Goal: Task Accomplishment & Management: Use online tool/utility

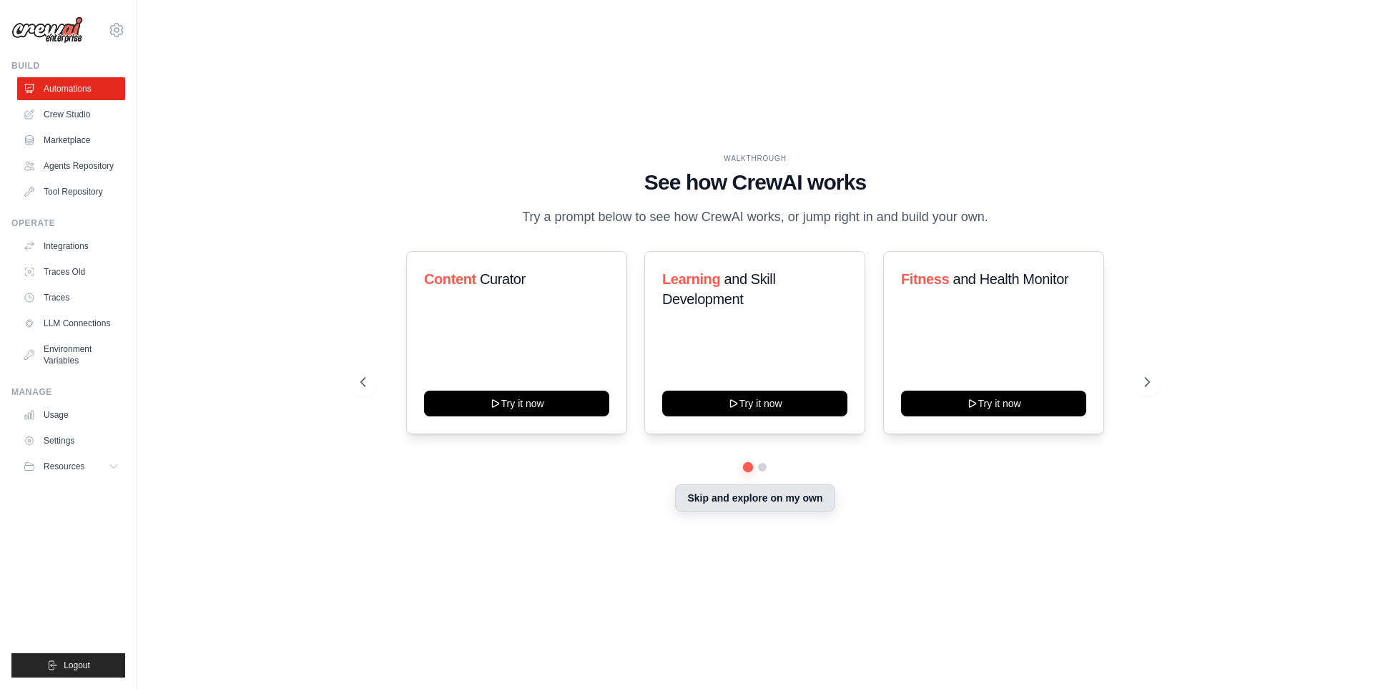
click at [727, 509] on button "Skip and explore on my own" at bounding box center [755, 497] width 160 height 27
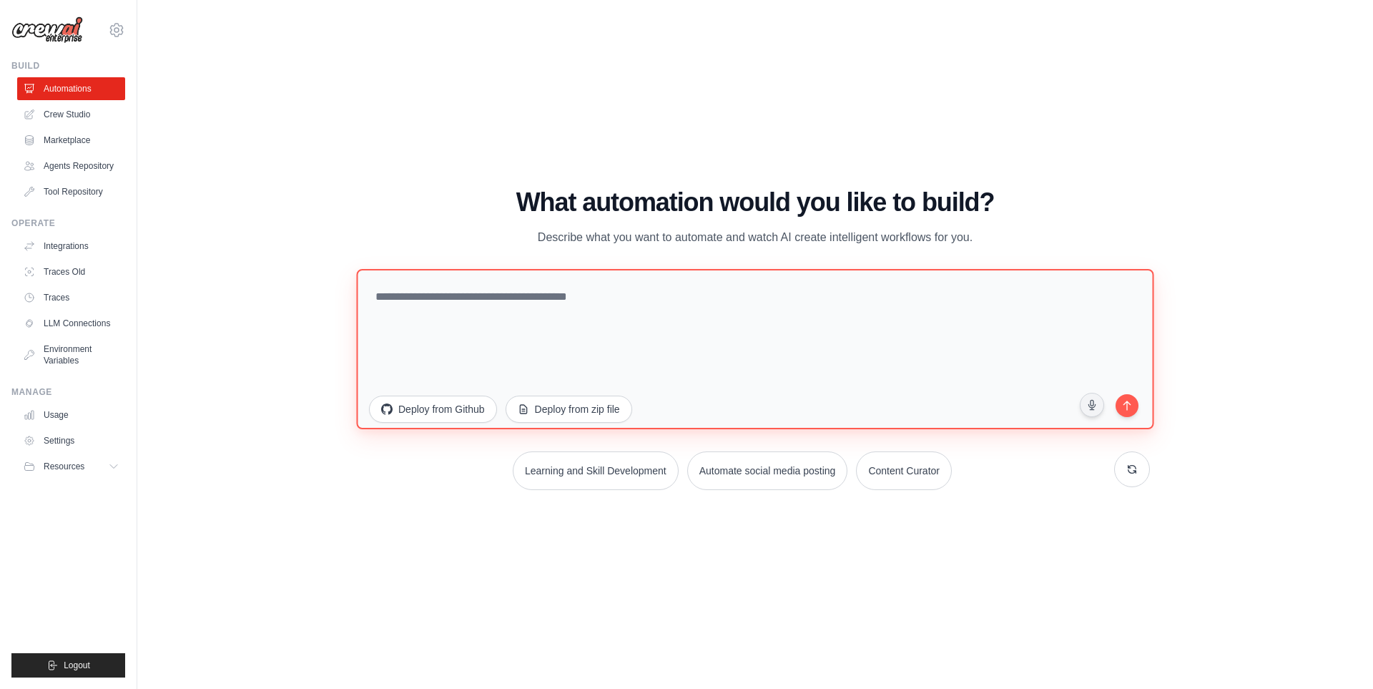
click at [549, 307] on textarea at bounding box center [755, 348] width 798 height 160
paste textarea "**********"
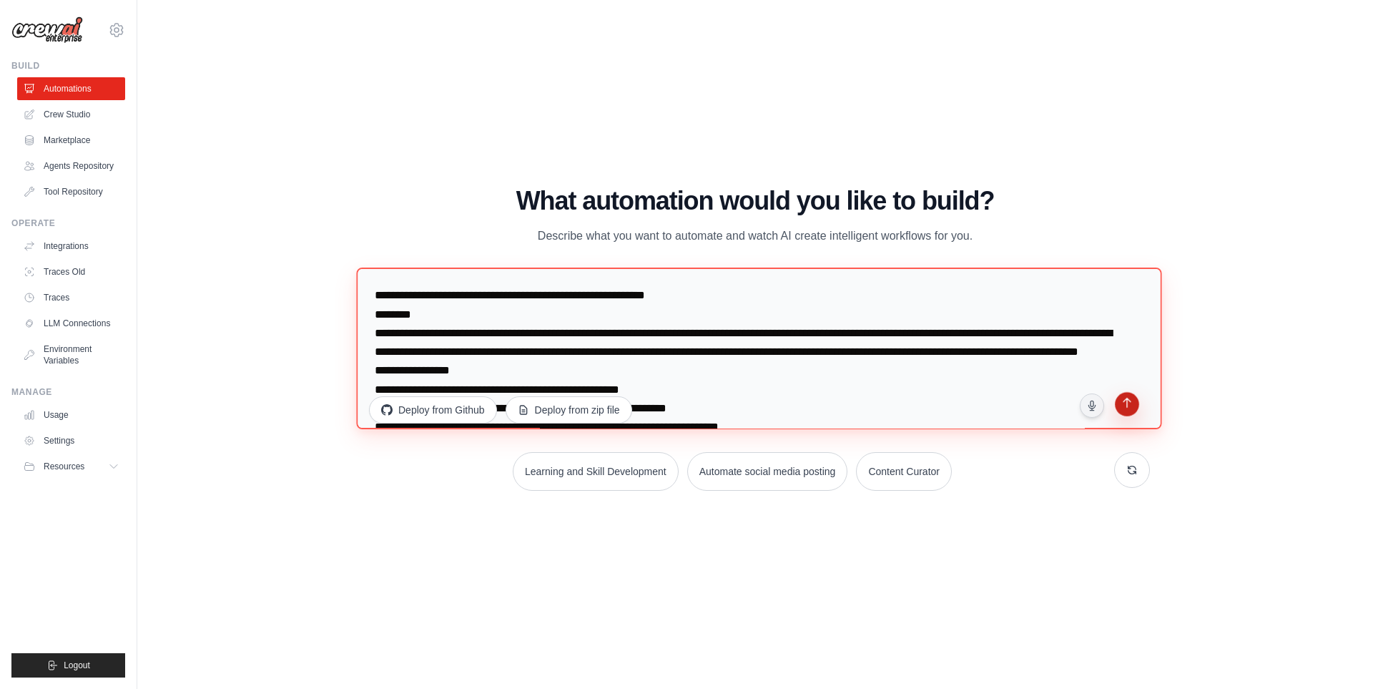
type textarea "**********"
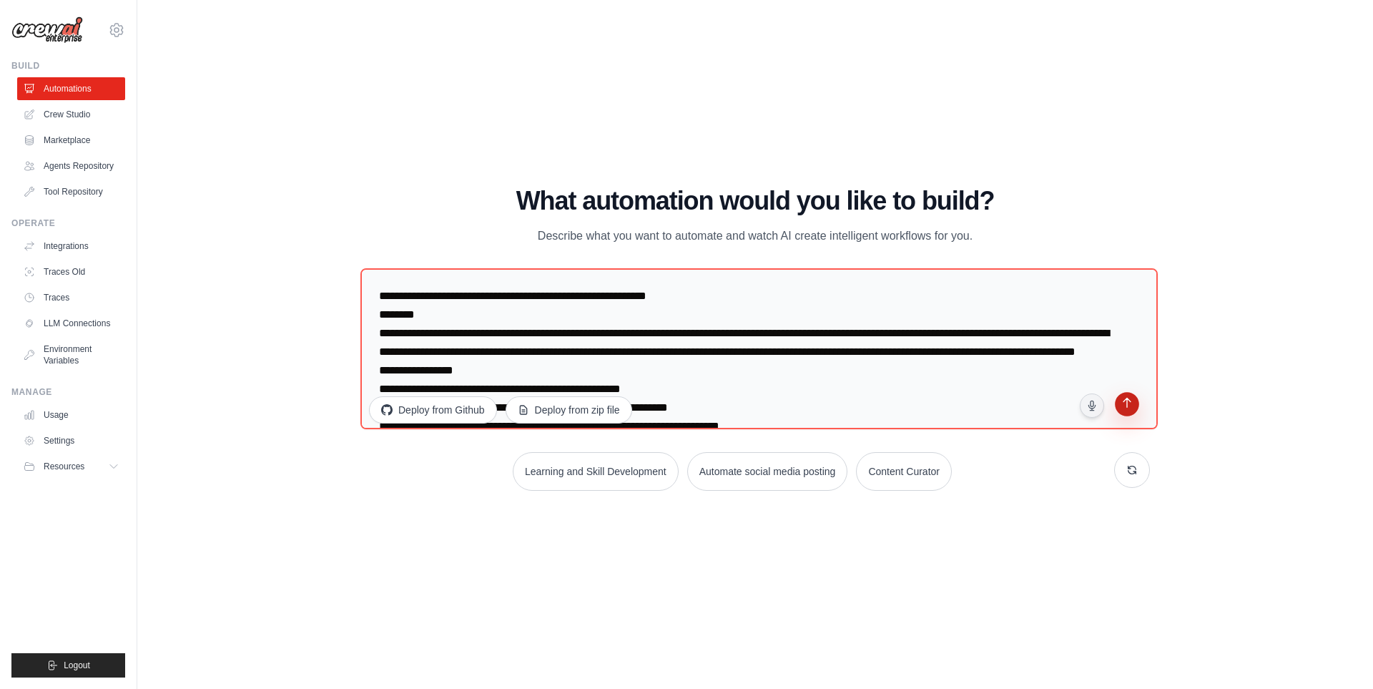
click at [1132, 419] on button "submit" at bounding box center [1127, 405] width 27 height 27
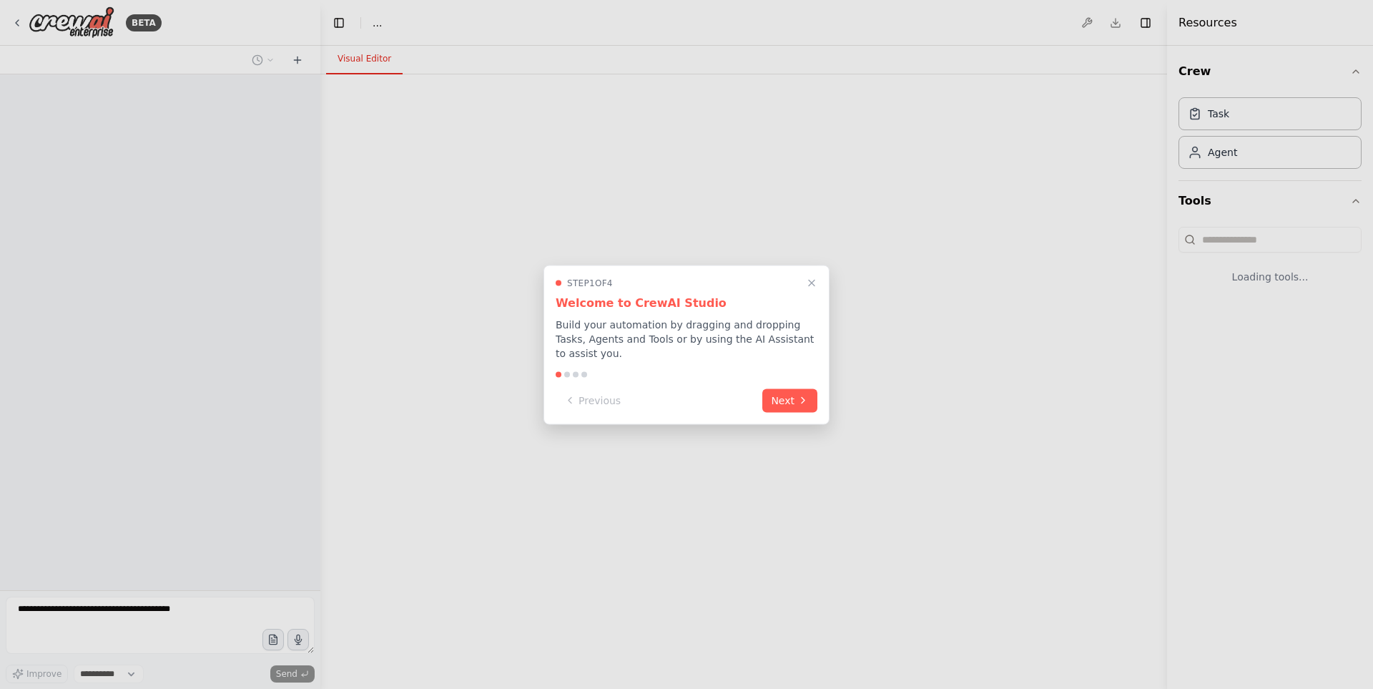
click at [734, 396] on div "Previous Next" at bounding box center [687, 400] width 262 height 24
select select "****"
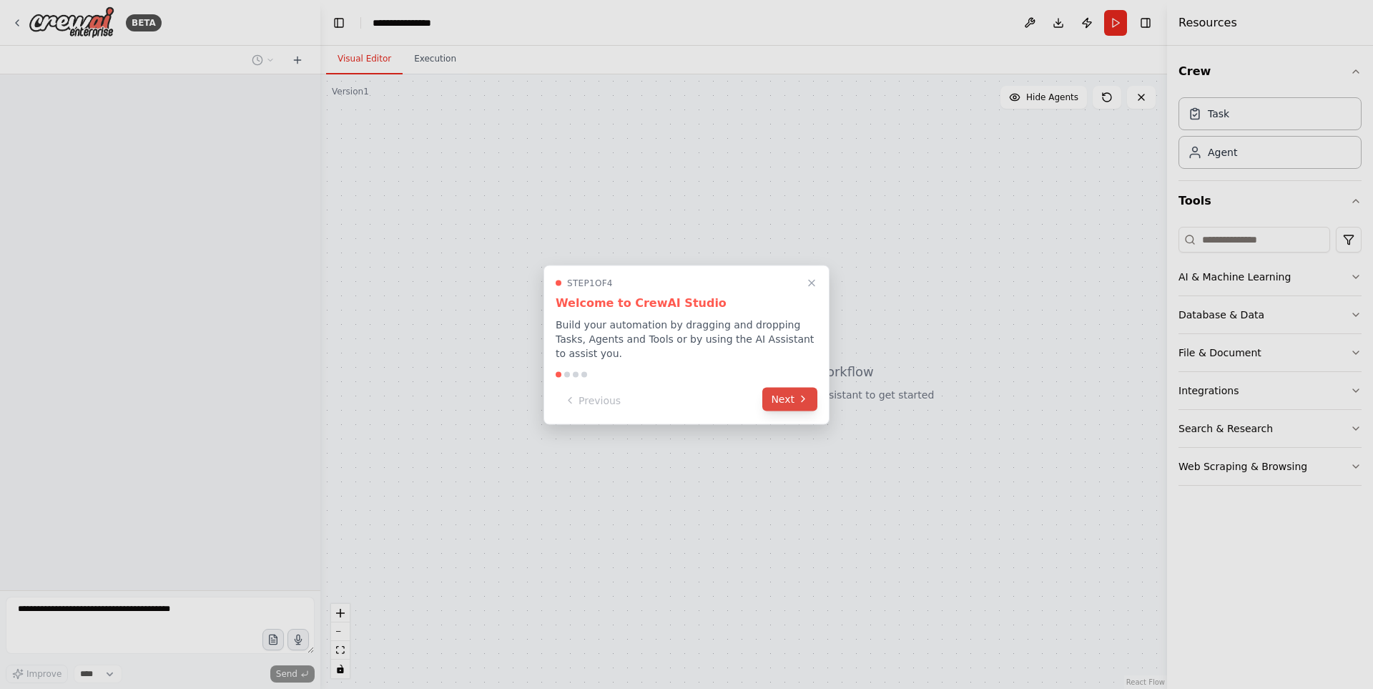
click at [786, 396] on button "Next" at bounding box center [789, 399] width 55 height 24
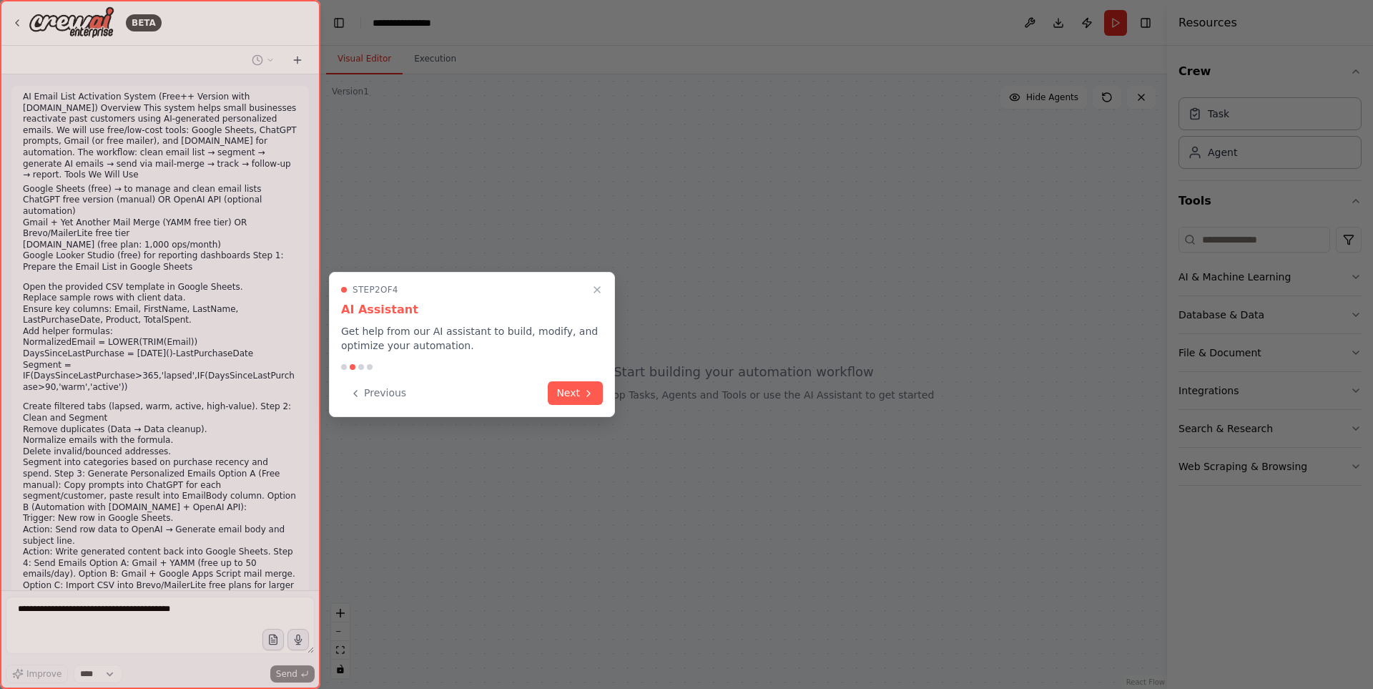
scroll to position [307, 0]
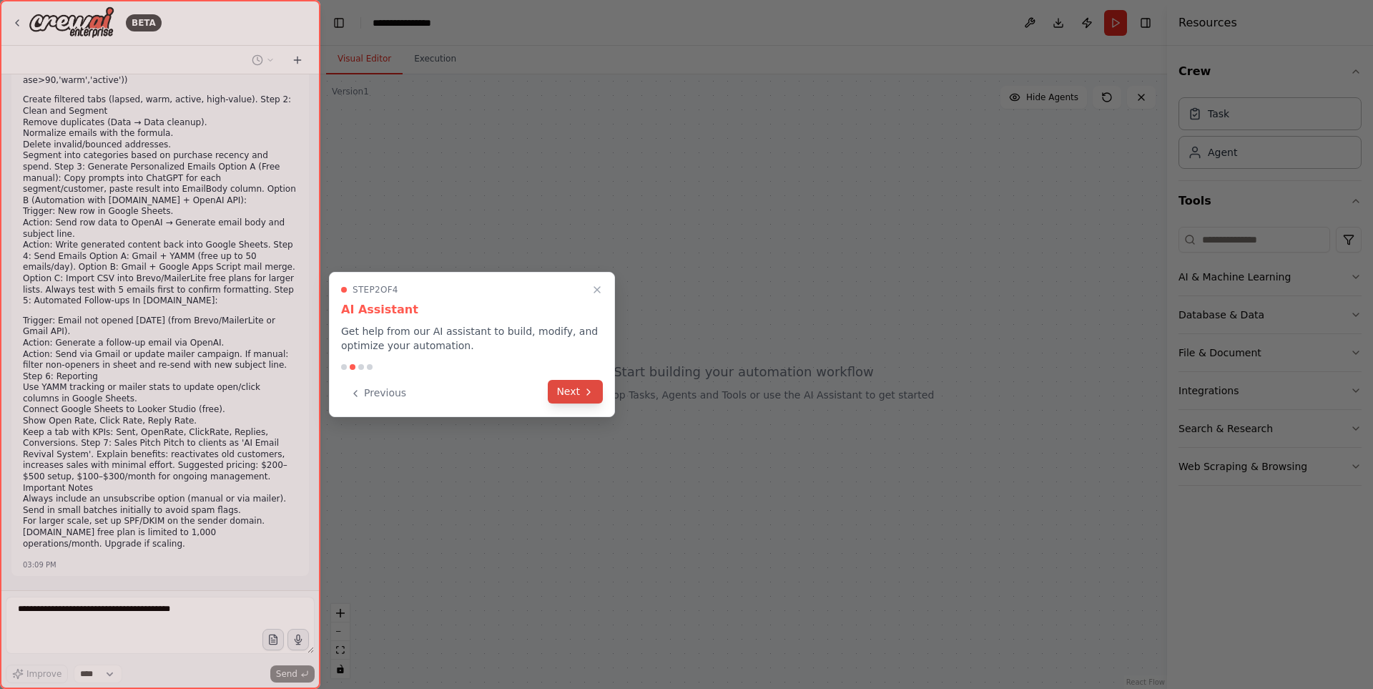
click at [580, 398] on button "Next" at bounding box center [575, 392] width 55 height 24
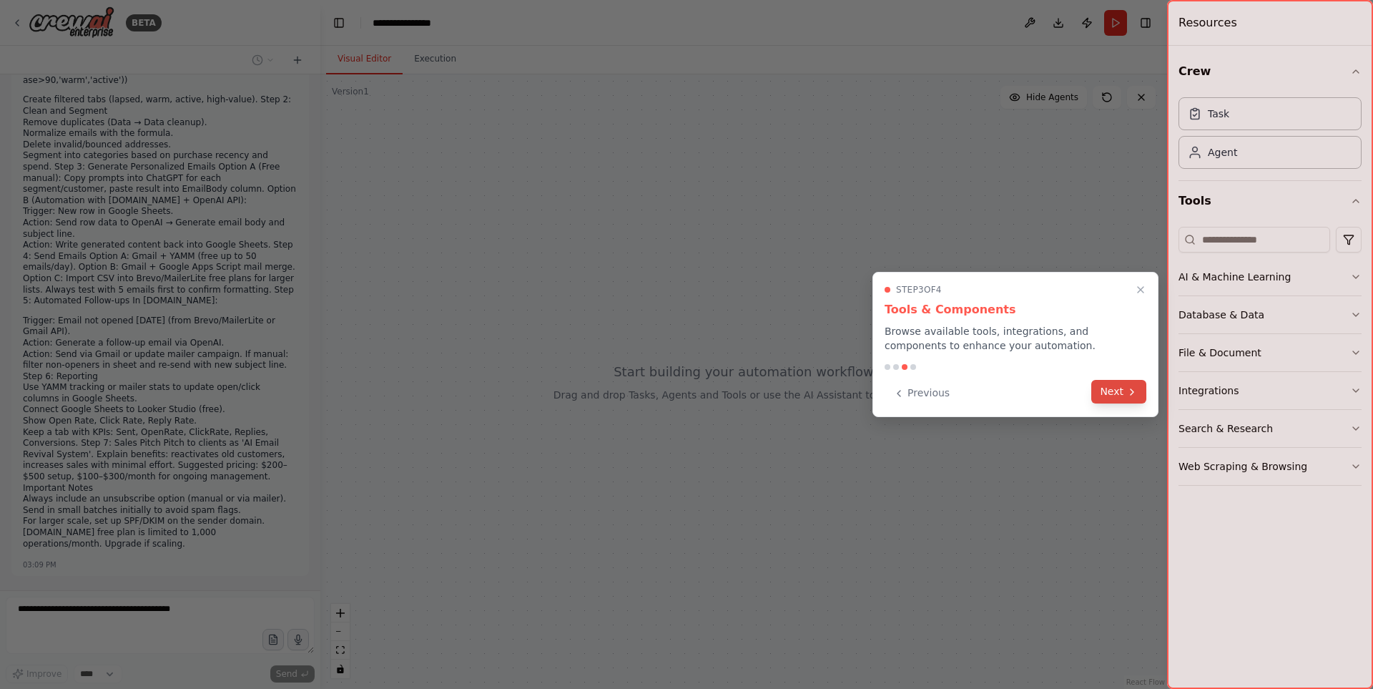
click at [1135, 393] on icon at bounding box center [1132, 391] width 11 height 11
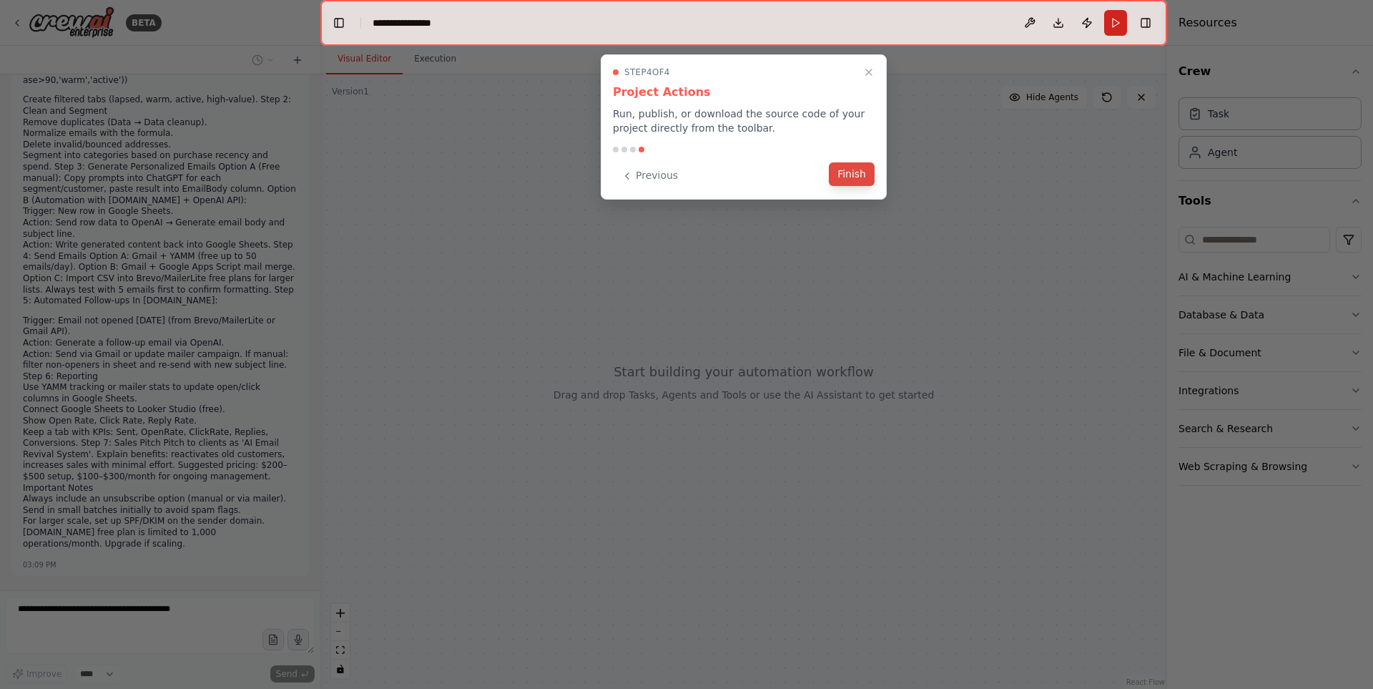
click at [852, 174] on button "Finish" at bounding box center [852, 174] width 46 height 24
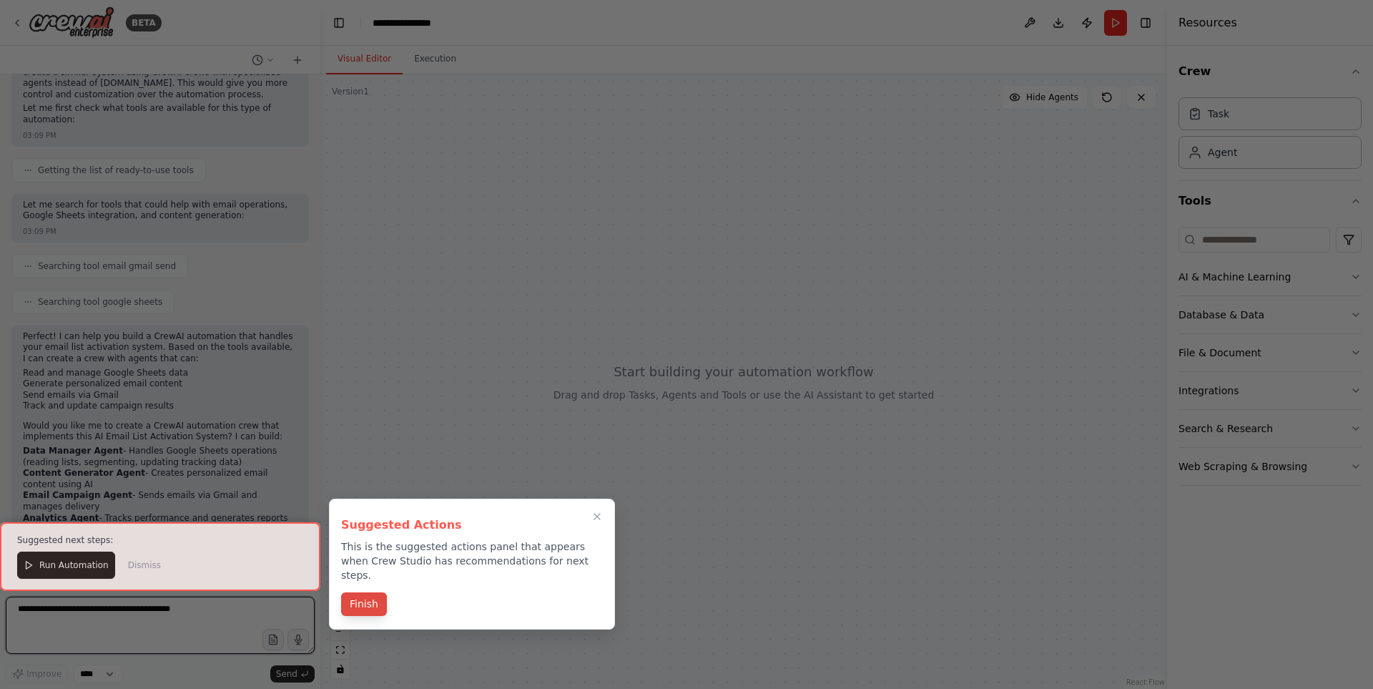
scroll to position [918, 0]
click at [369, 592] on button "Finish" at bounding box center [364, 604] width 46 height 24
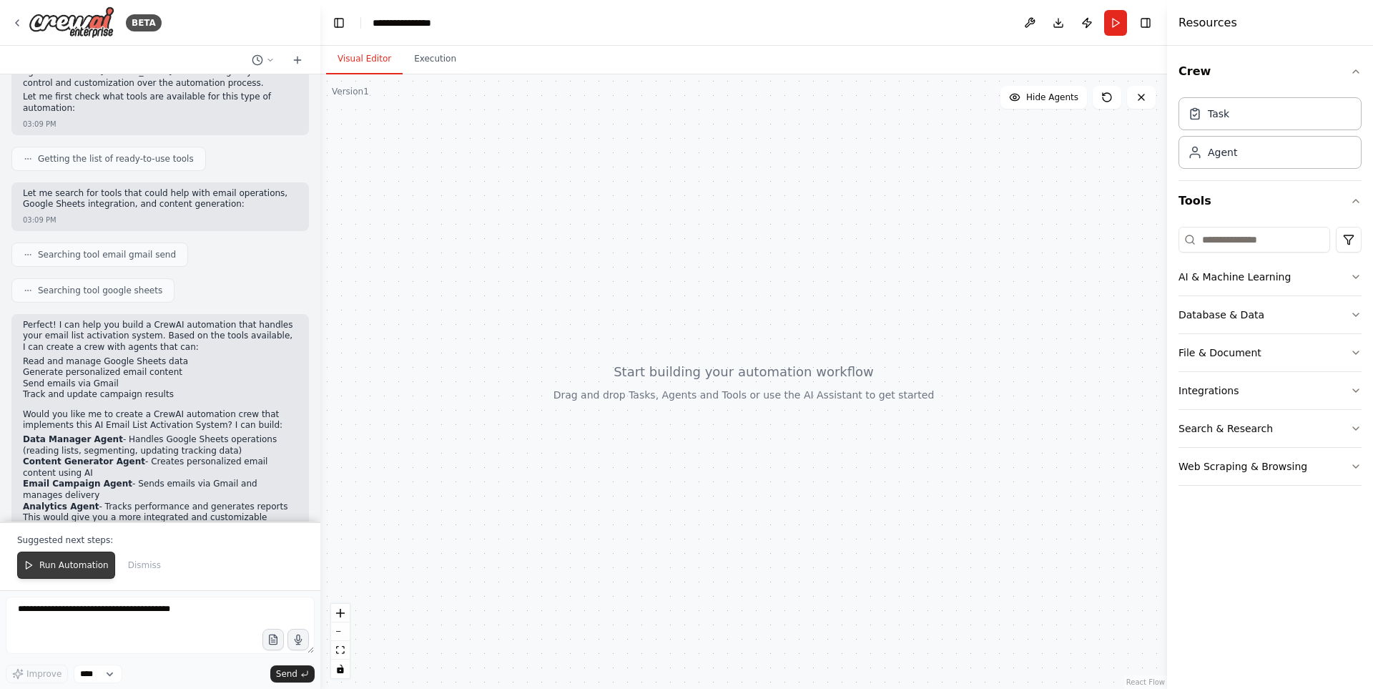
click at [34, 564] on button "Run Automation" at bounding box center [66, 564] width 98 height 27
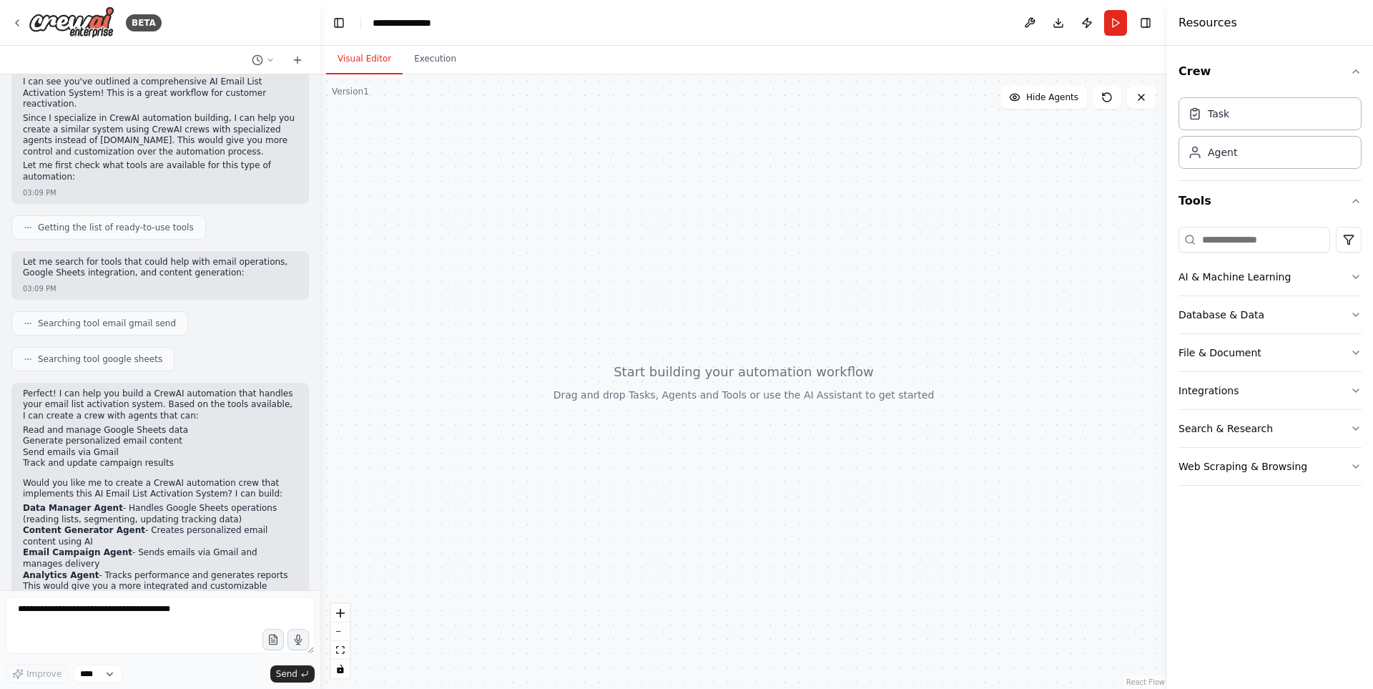
click at [702, 384] on div at bounding box center [743, 381] width 847 height 614
click at [337, 614] on icon "zoom in" at bounding box center [340, 613] width 9 height 9
click at [345, 614] on button "zoom in" at bounding box center [340, 613] width 19 height 19
click at [1264, 163] on div "Agent" at bounding box center [1270, 151] width 183 height 33
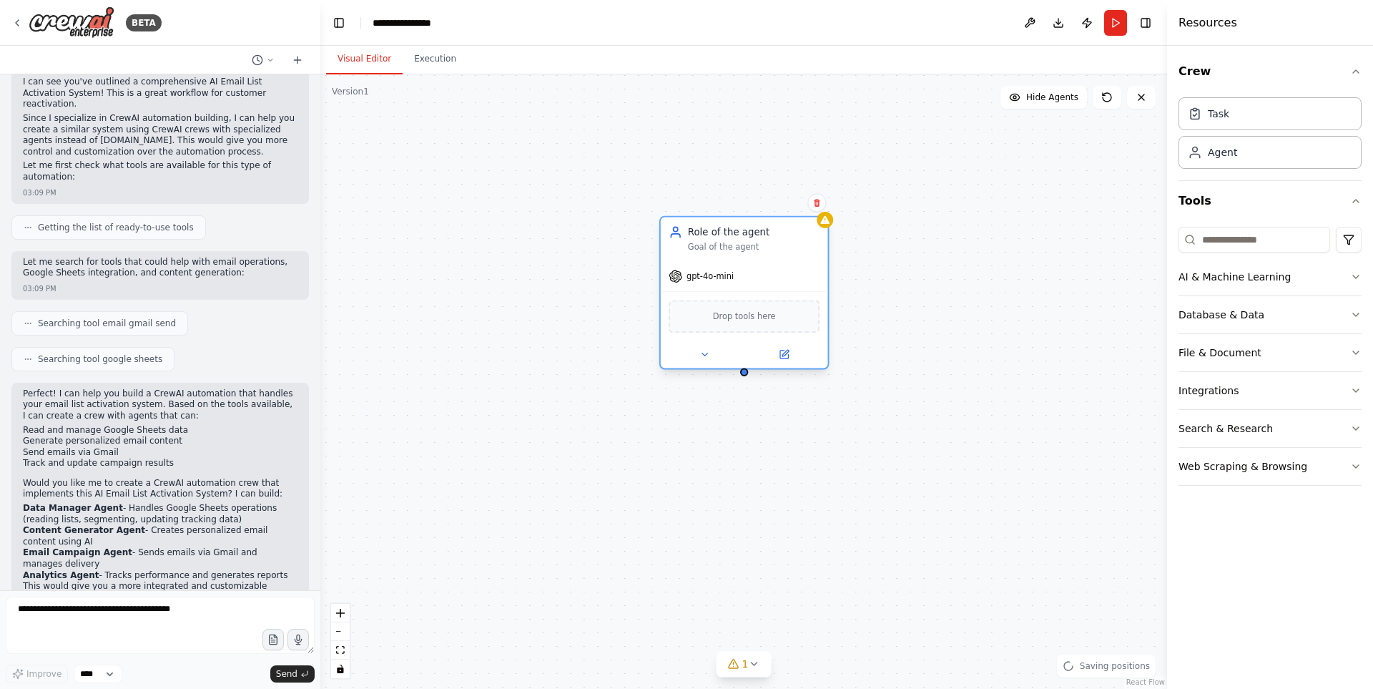
drag, startPoint x: 947, startPoint y: 325, endPoint x: 747, endPoint y: 266, distance: 208.7
click at [747, 266] on div "gpt-4o-mini" at bounding box center [744, 276] width 167 height 30
click at [772, 326] on div "Drop tools here" at bounding box center [744, 316] width 151 height 33
click at [756, 255] on div "Role of the agent Goal of the agent" at bounding box center [744, 239] width 167 height 44
click at [727, 233] on div "Role of the agent" at bounding box center [754, 232] width 132 height 14
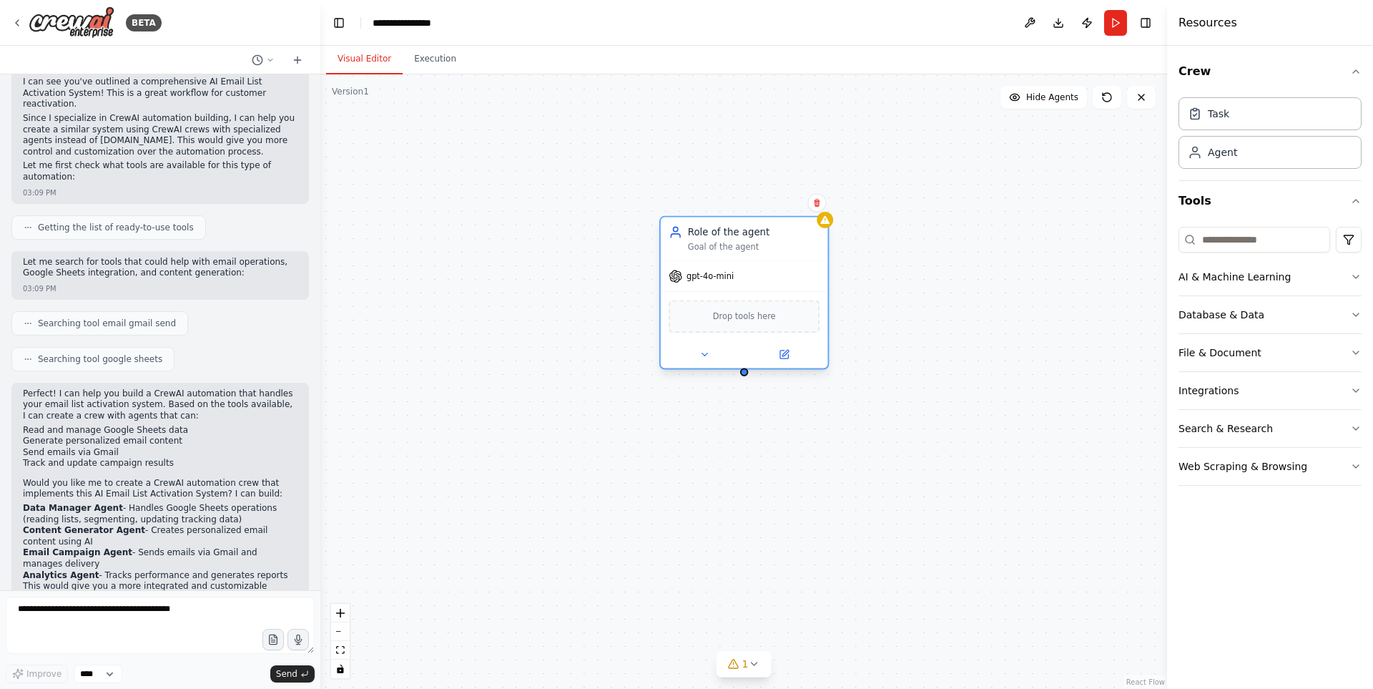
click at [683, 233] on div "Role of the agent Goal of the agent" at bounding box center [744, 238] width 151 height 27
click at [707, 355] on icon at bounding box center [704, 354] width 11 height 11
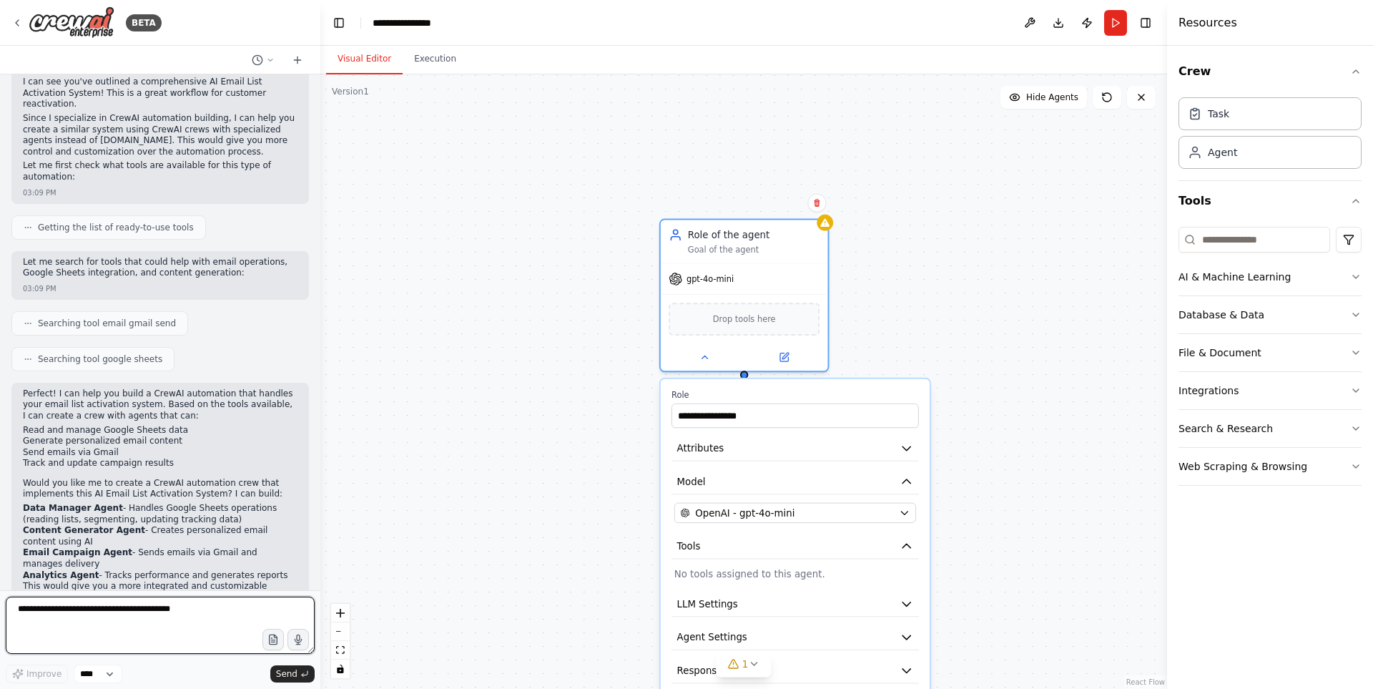
click at [200, 605] on textarea at bounding box center [160, 625] width 309 height 57
type textarea "*****"
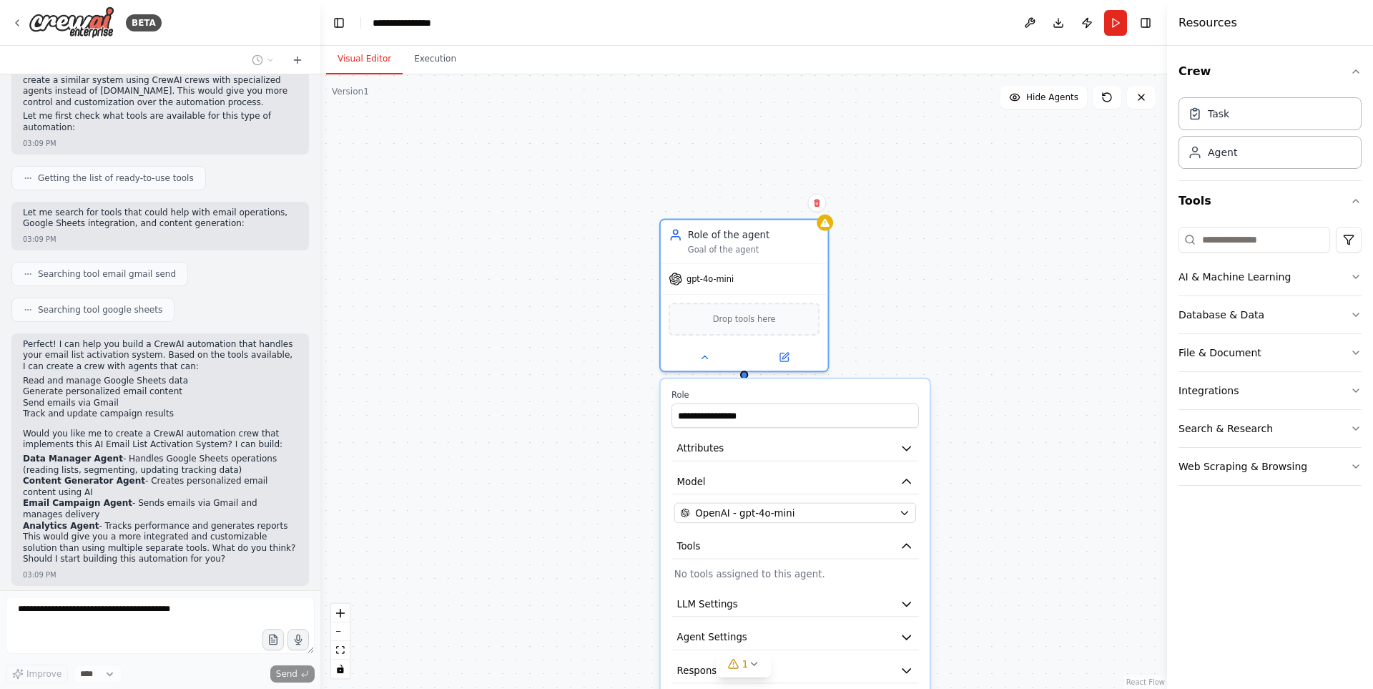
scroll to position [936, 0]
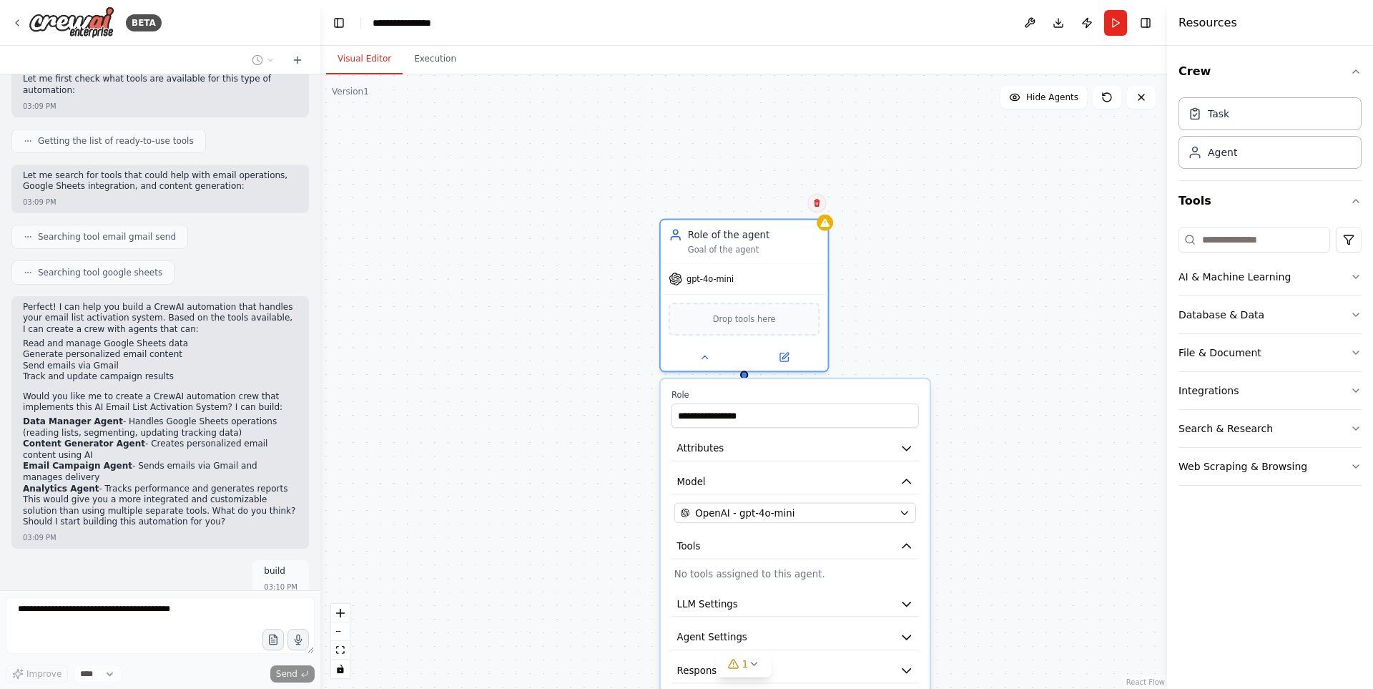
click at [818, 204] on icon at bounding box center [817, 203] width 9 height 9
click at [781, 202] on button "Confirm" at bounding box center [776, 203] width 51 height 17
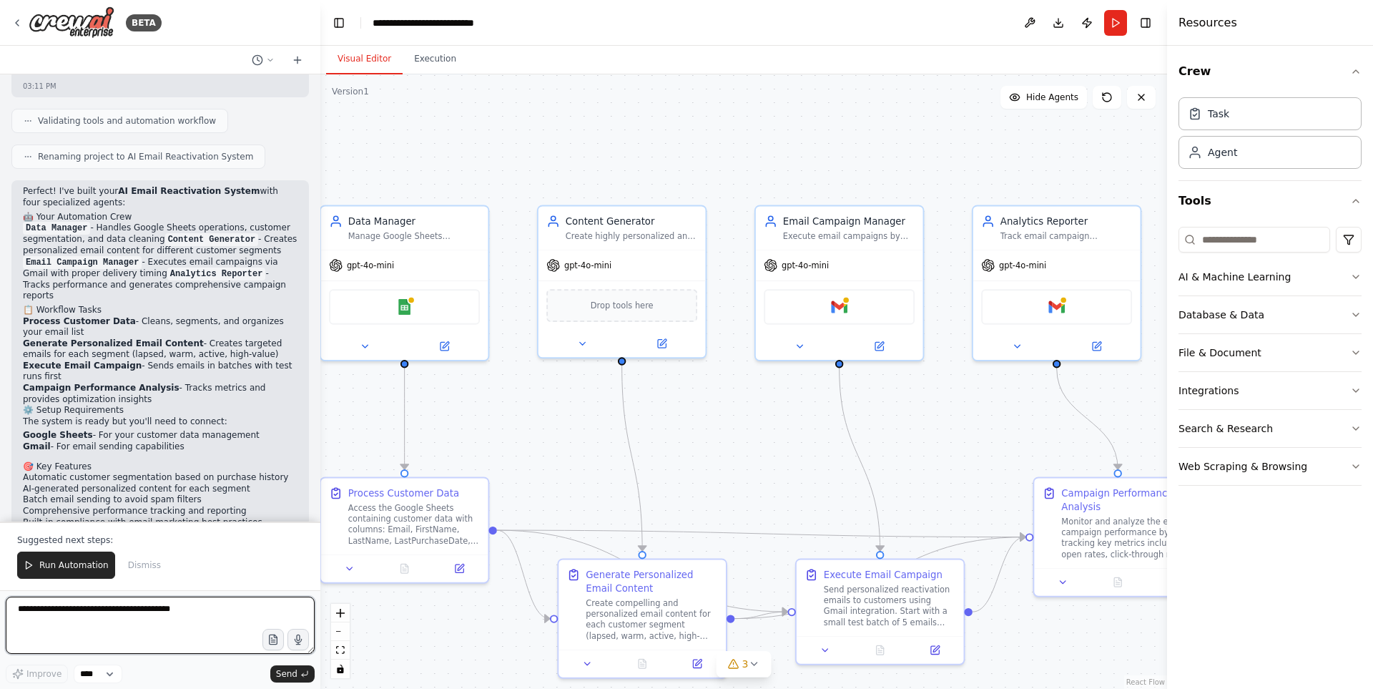
scroll to position [2061, 0]
click at [410, 312] on img at bounding box center [404, 304] width 16 height 16
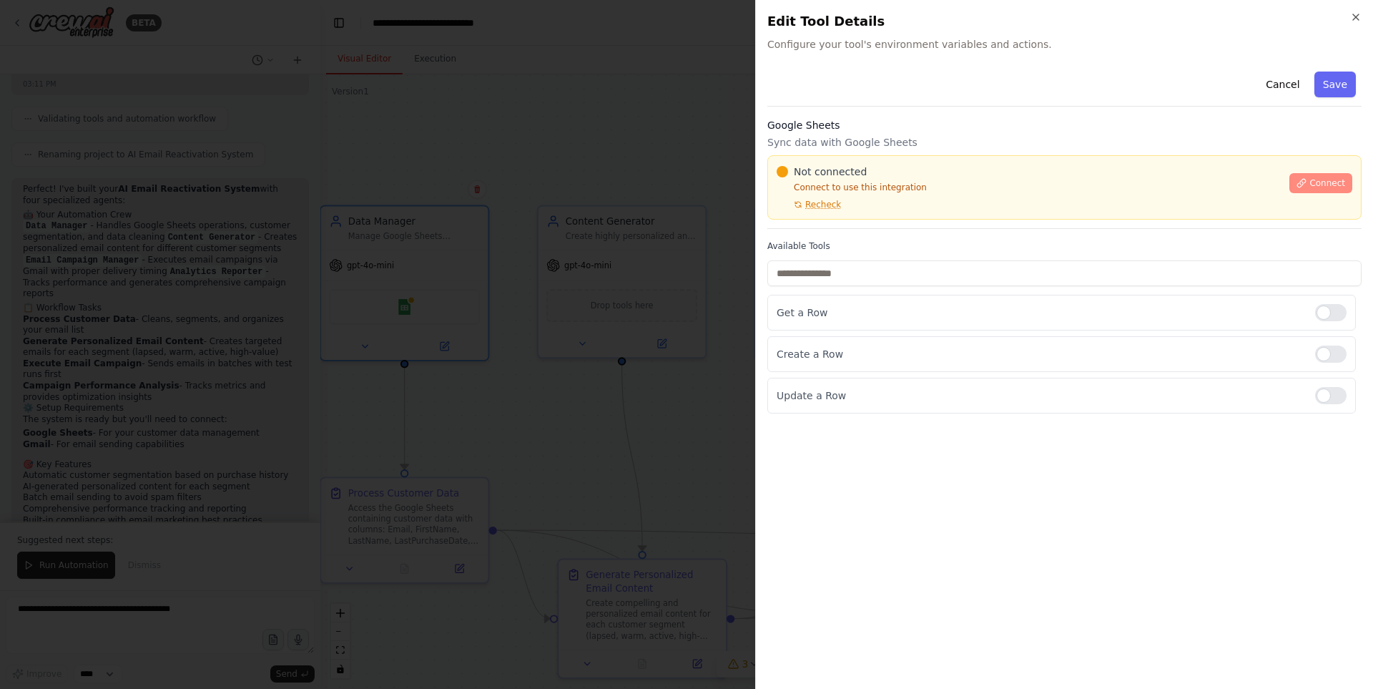
click at [1302, 181] on icon at bounding box center [1302, 183] width 10 height 10
click at [1298, 179] on button "Connect" at bounding box center [1321, 183] width 63 height 20
click at [1298, 183] on button "Connect" at bounding box center [1321, 183] width 63 height 20
click at [1318, 186] on span "Connect" at bounding box center [1328, 182] width 36 height 11
click at [819, 204] on span "Recheck" at bounding box center [823, 204] width 36 height 11
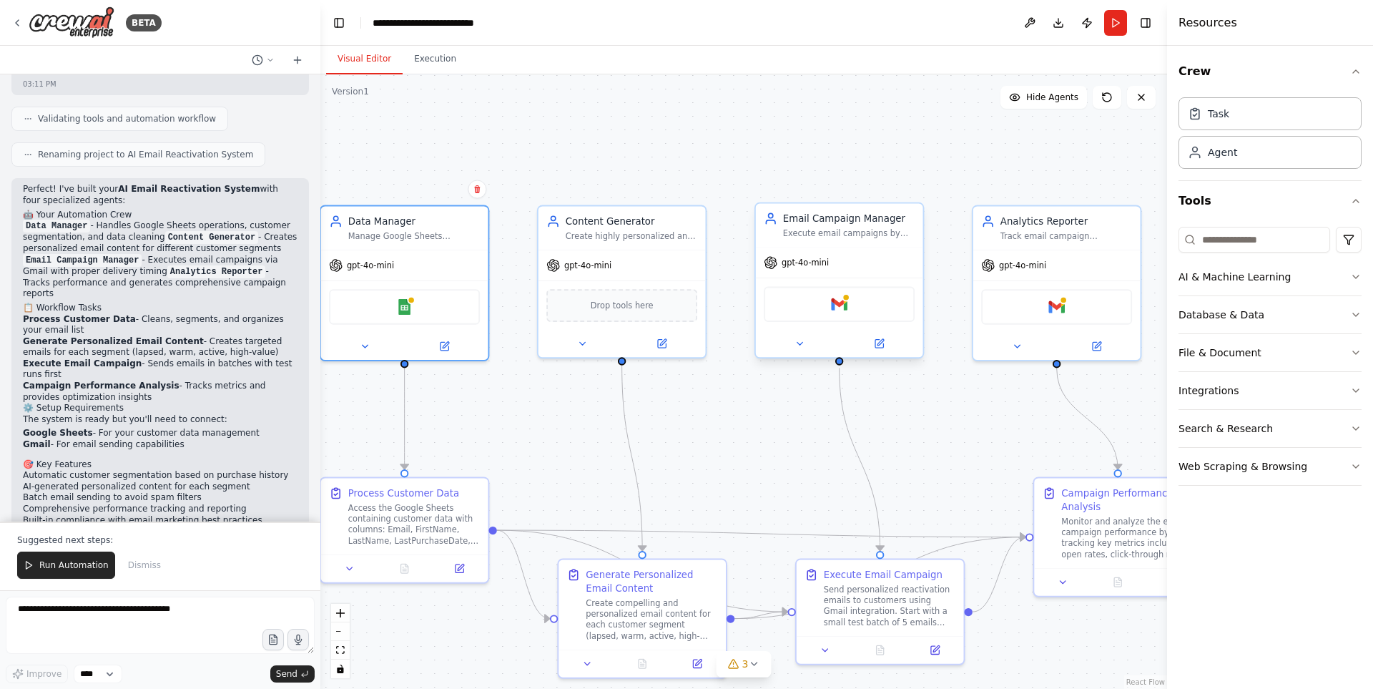
click at [839, 315] on div "Gmail" at bounding box center [839, 304] width 151 height 35
click at [842, 308] on img at bounding box center [839, 304] width 16 height 16
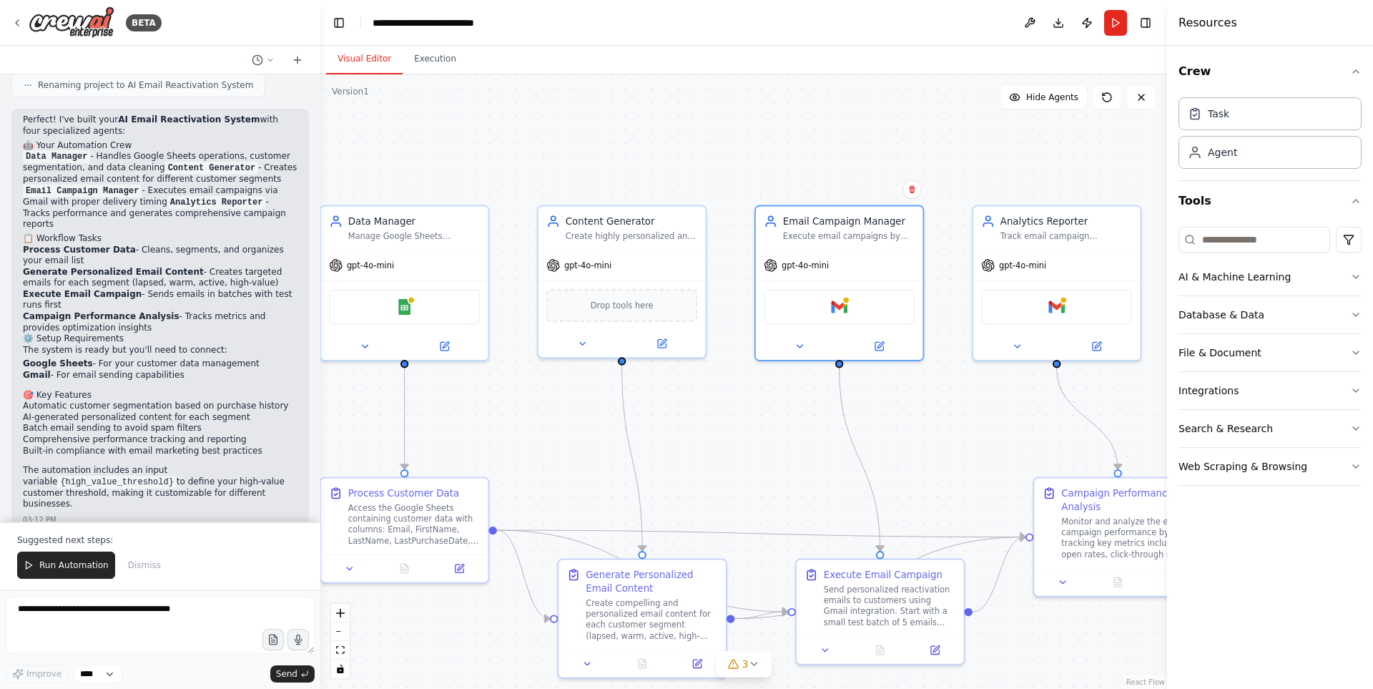
scroll to position [2132, 0]
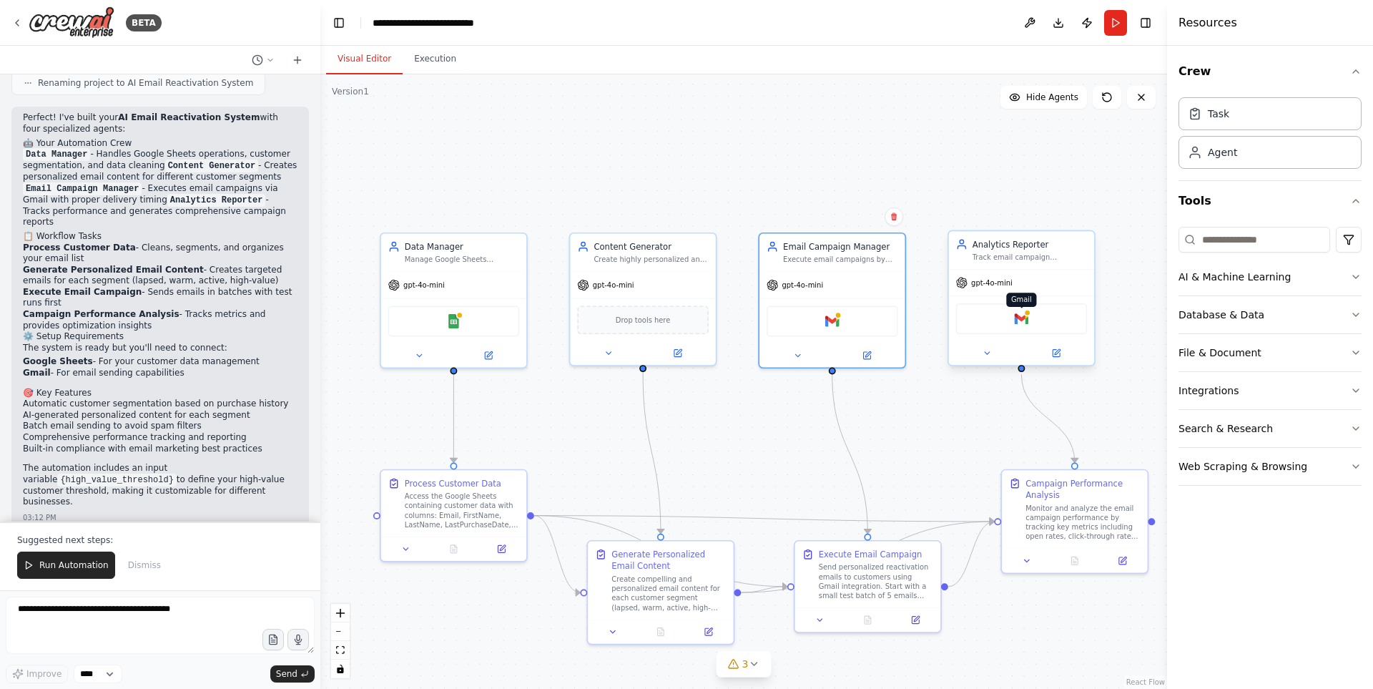
click at [1016, 320] on img at bounding box center [1021, 319] width 14 height 14
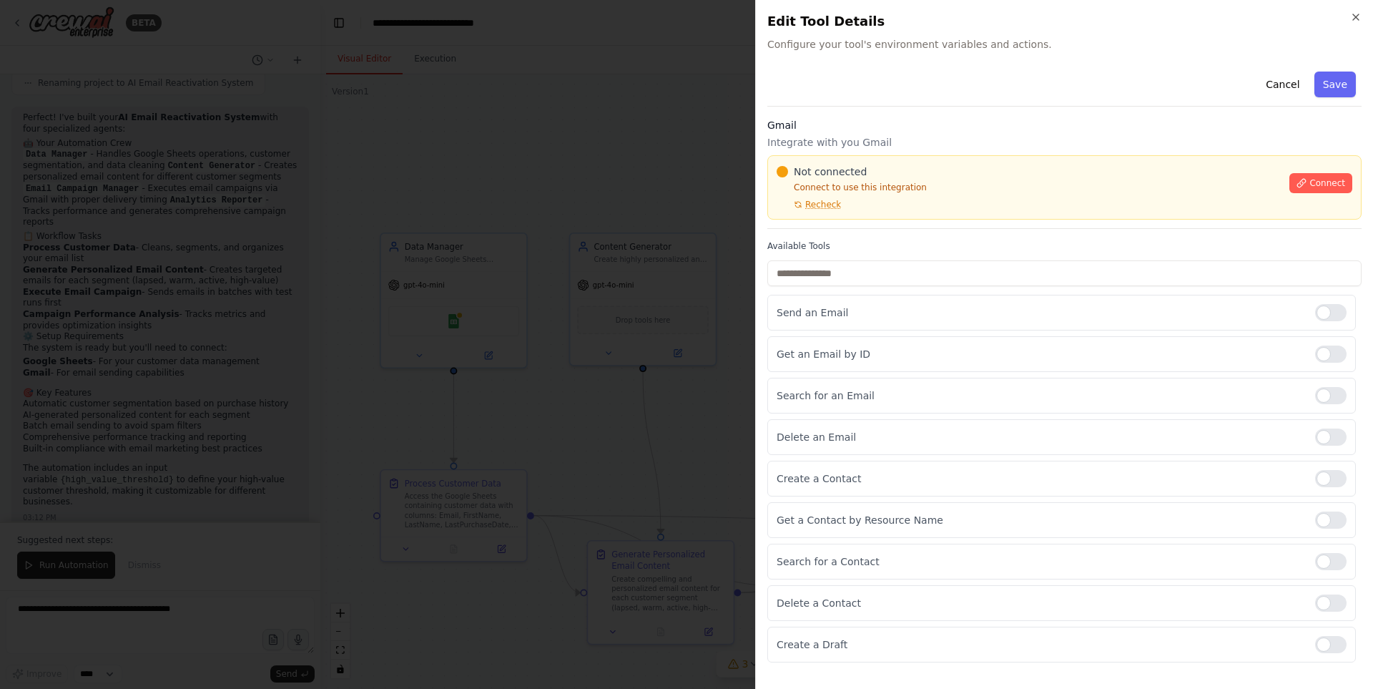
click at [832, 190] on p "Connect to use this integration" at bounding box center [1029, 187] width 504 height 11
click at [1317, 191] on button "Connect" at bounding box center [1321, 183] width 63 height 20
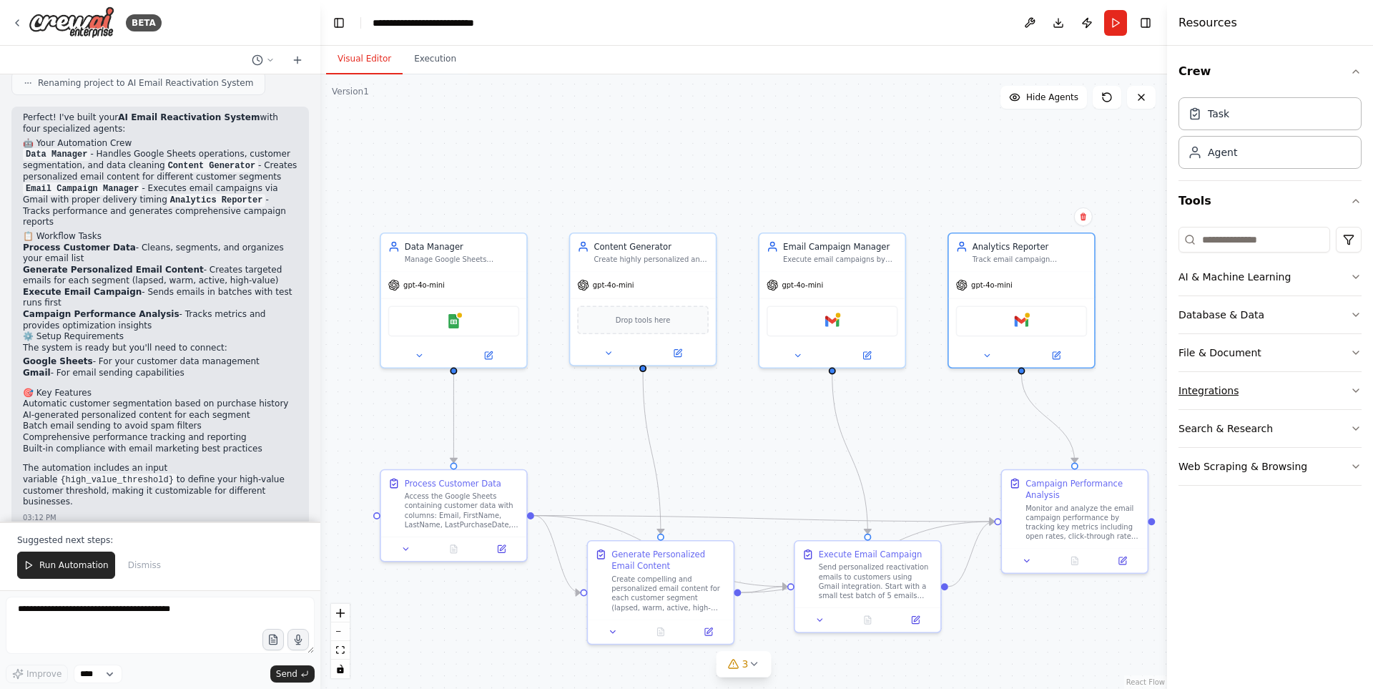
click at [1254, 401] on button "Integrations" at bounding box center [1270, 390] width 183 height 37
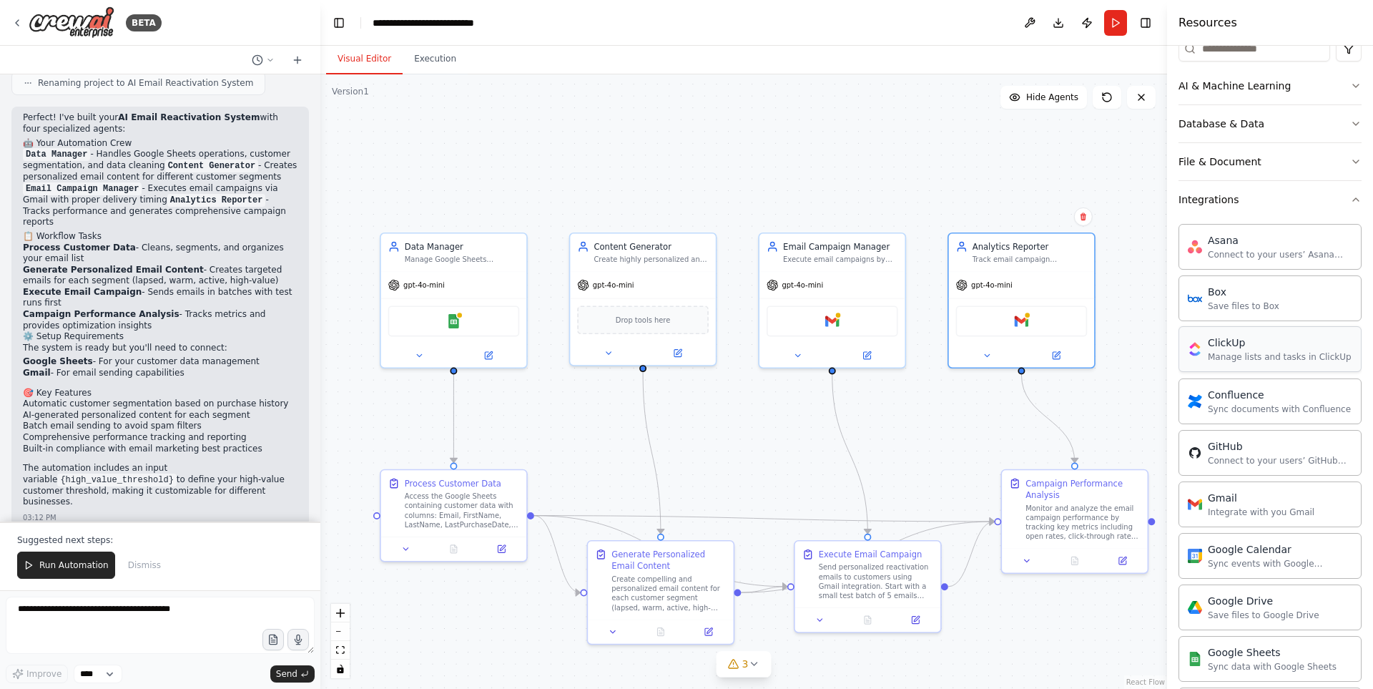
scroll to position [215, 0]
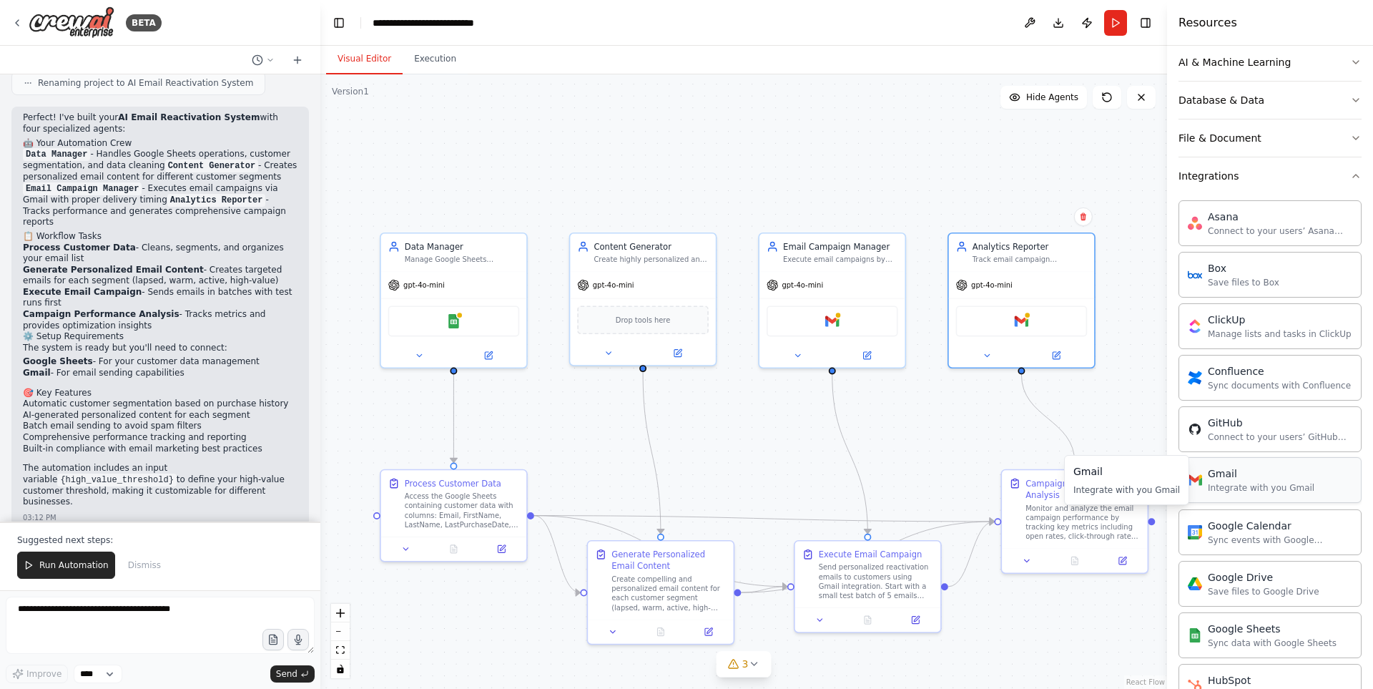
click at [1256, 488] on div "Integrate with you Gmail" at bounding box center [1261, 487] width 107 height 11
click at [1122, 564] on button at bounding box center [1122, 558] width 41 height 14
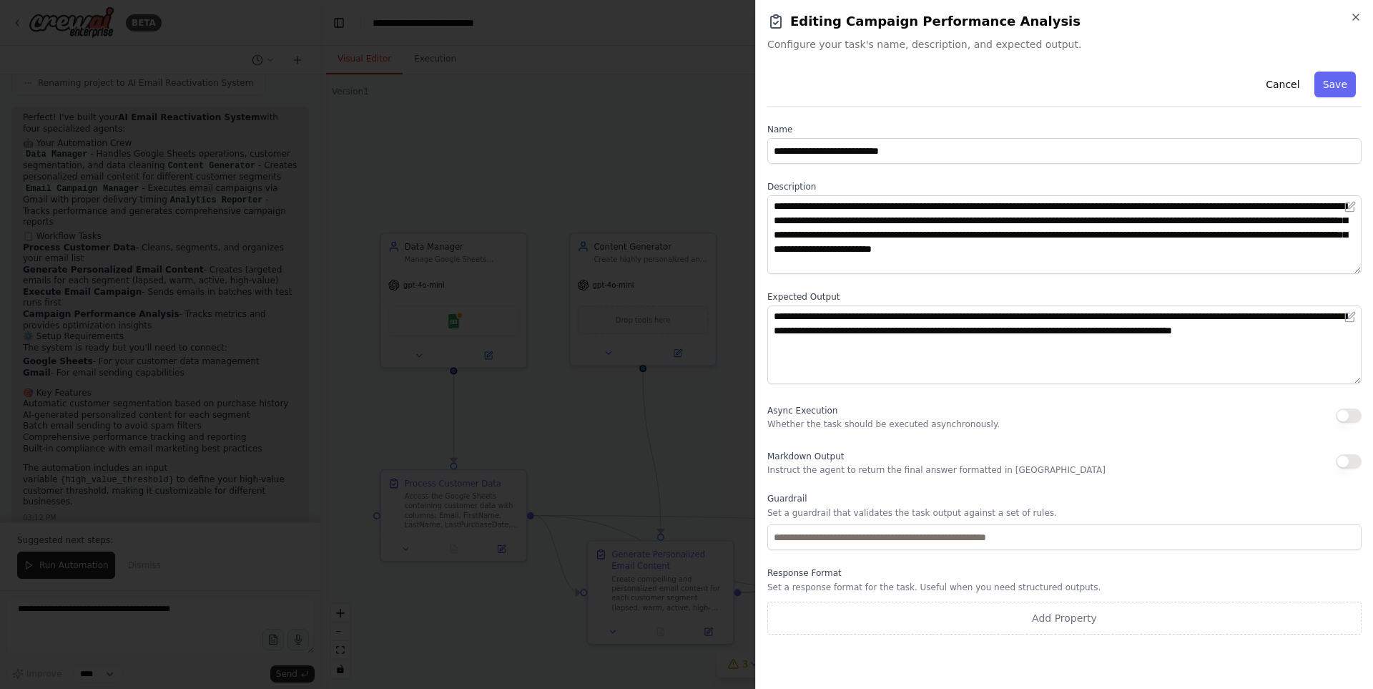
click at [1366, 16] on div "**********" at bounding box center [1064, 344] width 618 height 689
click at [1356, 17] on icon "button" at bounding box center [1356, 17] width 6 height 6
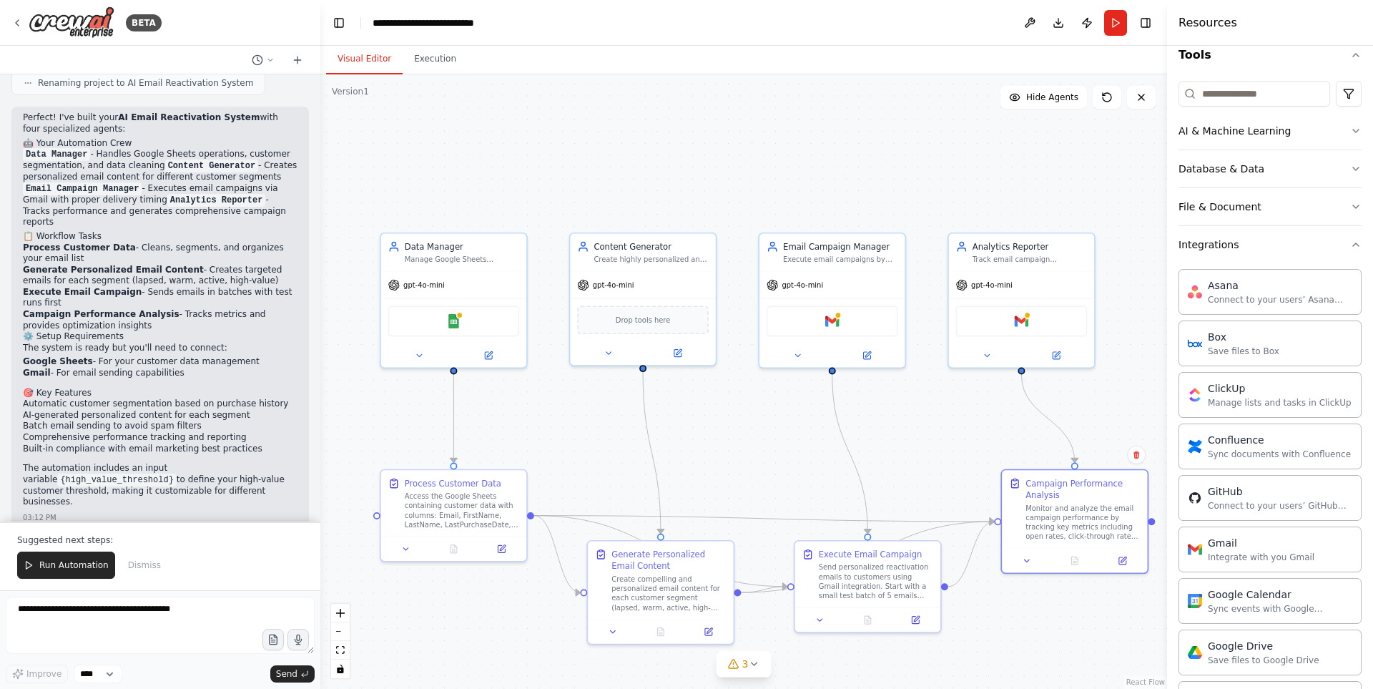
scroll to position [143, 0]
click at [1244, 253] on button "Integrations" at bounding box center [1270, 247] width 183 height 37
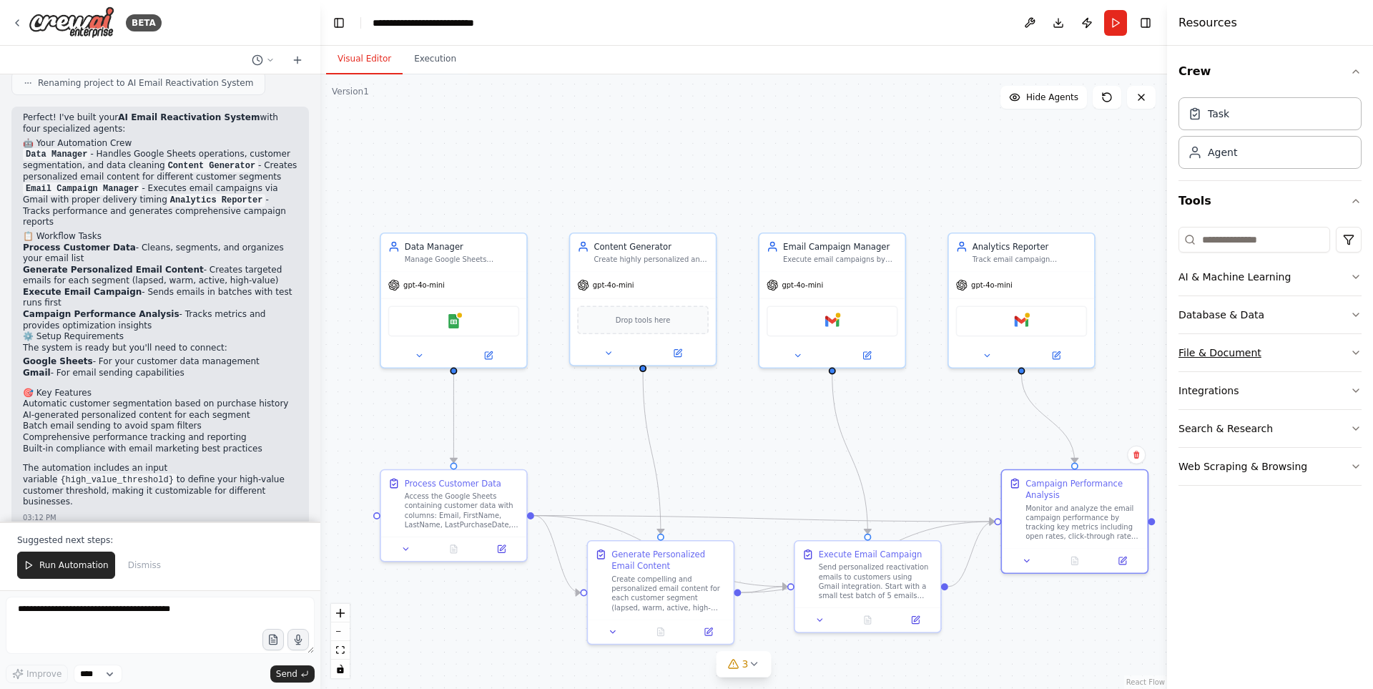
click at [1271, 360] on button "File & Document" at bounding box center [1270, 352] width 183 height 37
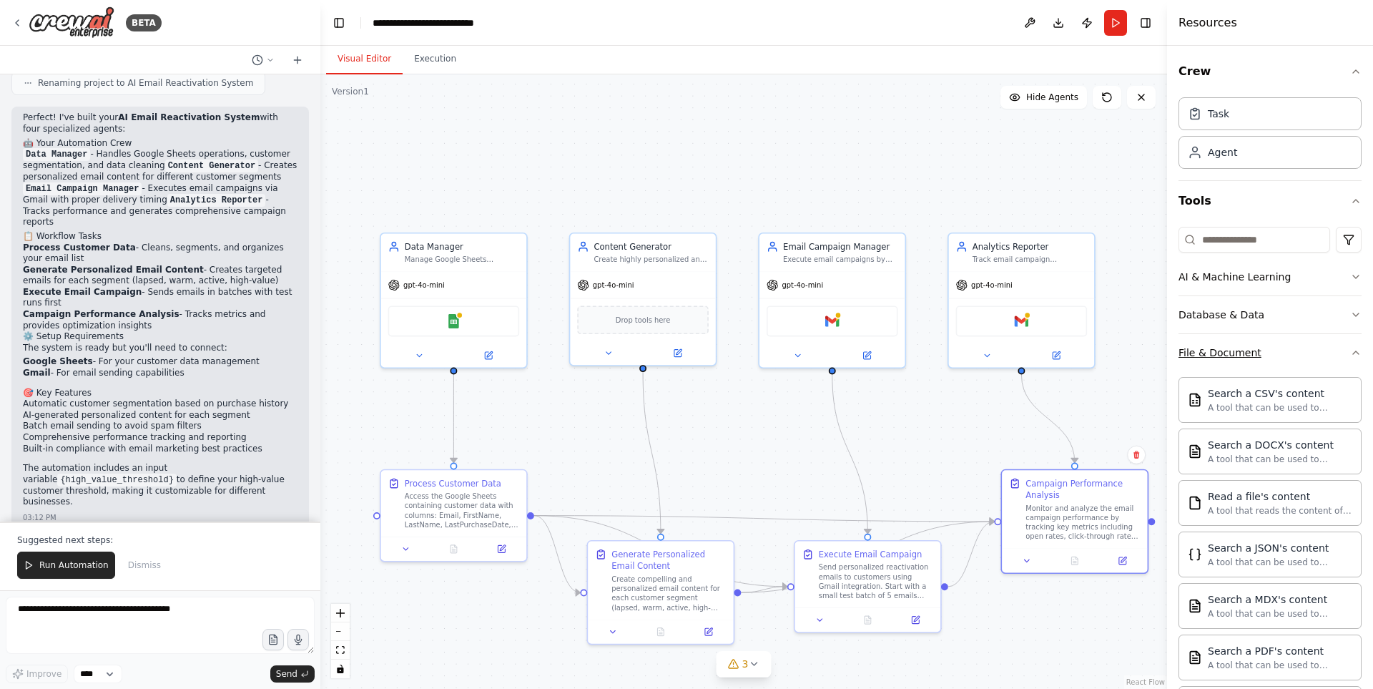
click at [1271, 360] on button "File & Document" at bounding box center [1270, 352] width 183 height 37
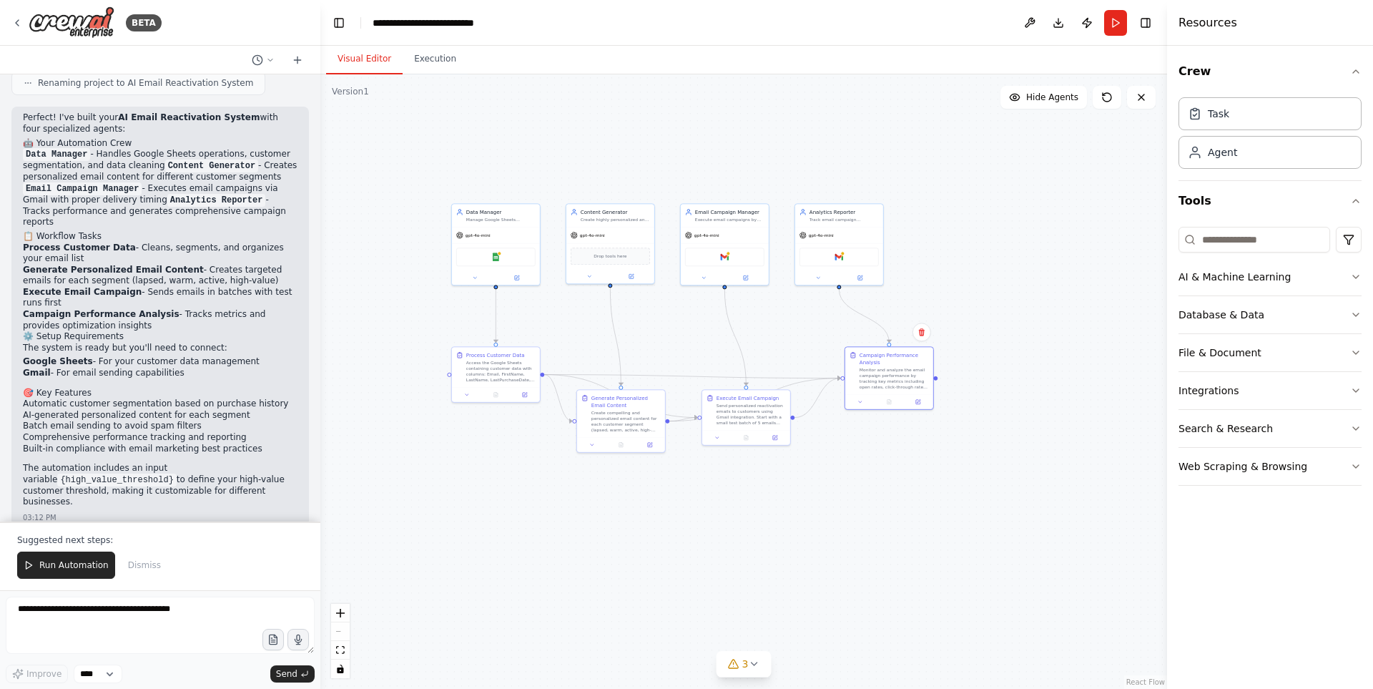
drag, startPoint x: 898, startPoint y: 345, endPoint x: 921, endPoint y: 342, distance: 23.1
click at [921, 342] on div ".deletable-edge-delete-btn { width: 20px; height: 20px; border: 0px solid #ffff…" at bounding box center [743, 381] width 847 height 614
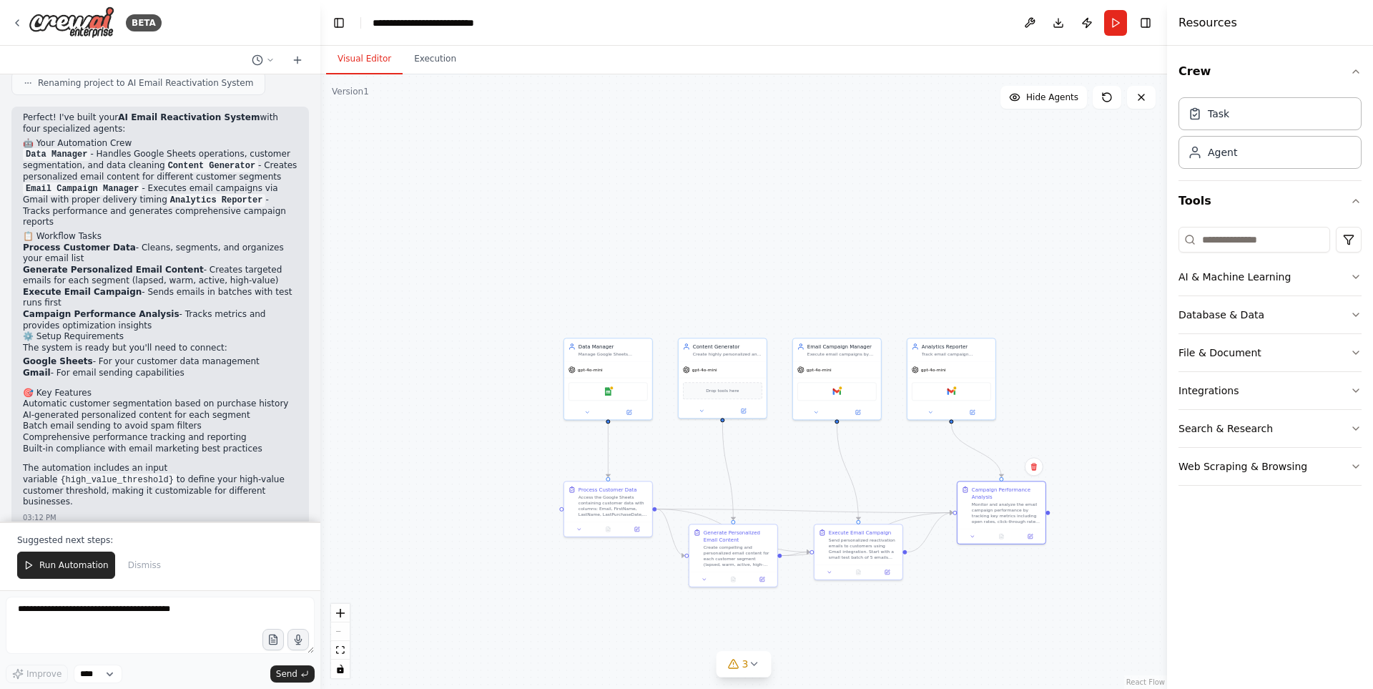
drag, startPoint x: 1068, startPoint y: 428, endPoint x: 1107, endPoint y: 459, distance: 49.8
click at [1107, 459] on div ".deletable-edge-delete-btn { width: 20px; height: 20px; border: 0px solid #ffff…" at bounding box center [743, 381] width 847 height 614
click at [1044, 102] on span "Hide Agents" at bounding box center [1052, 97] width 52 height 11
click at [1044, 102] on span "Show Agents" at bounding box center [1051, 97] width 56 height 11
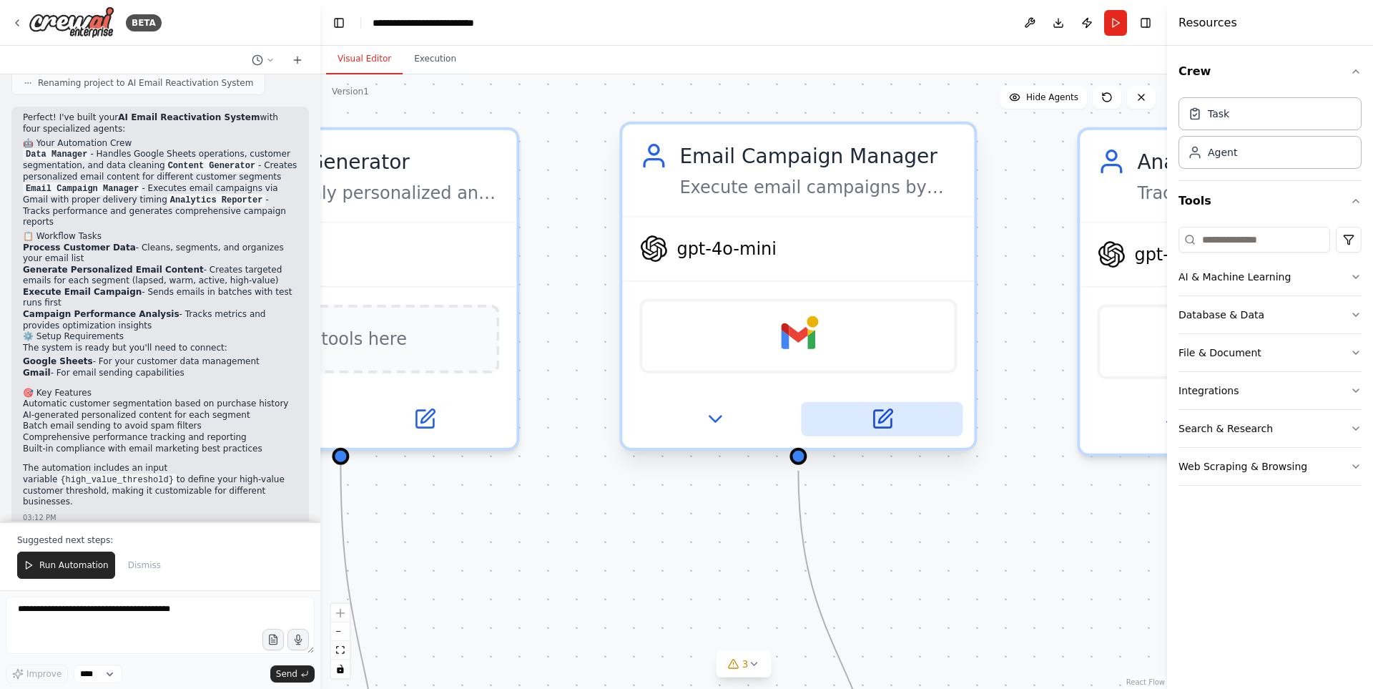
click at [892, 409] on icon at bounding box center [881, 419] width 23 height 23
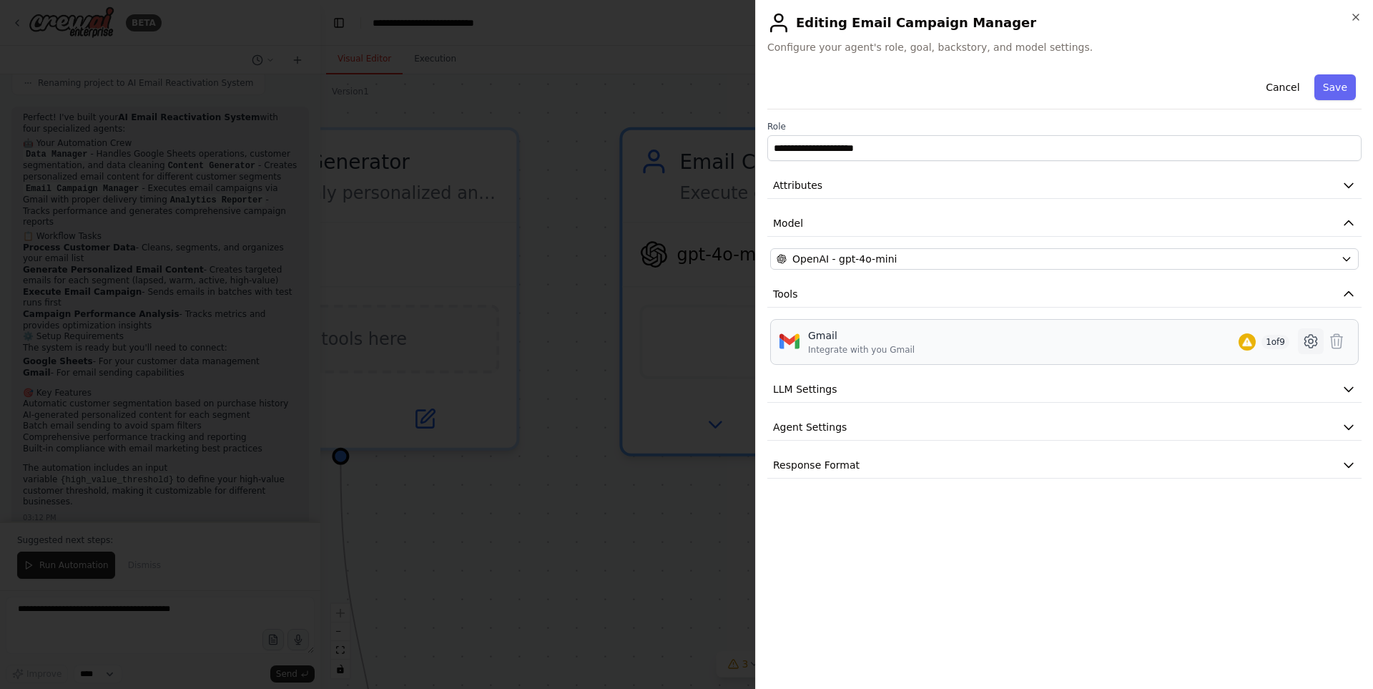
click at [1312, 338] on icon at bounding box center [1311, 341] width 17 height 17
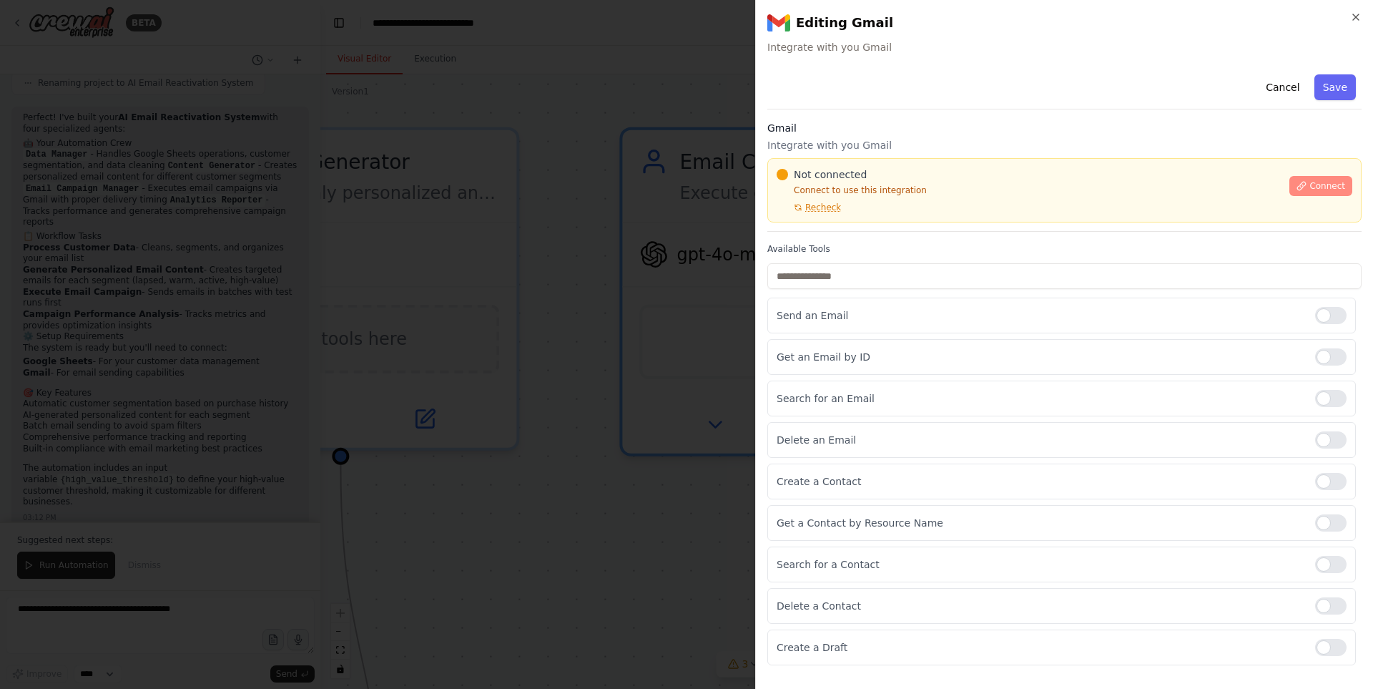
click at [1328, 180] on span "Connect" at bounding box center [1328, 185] width 36 height 11
